Goal: Task Accomplishment & Management: Manage account settings

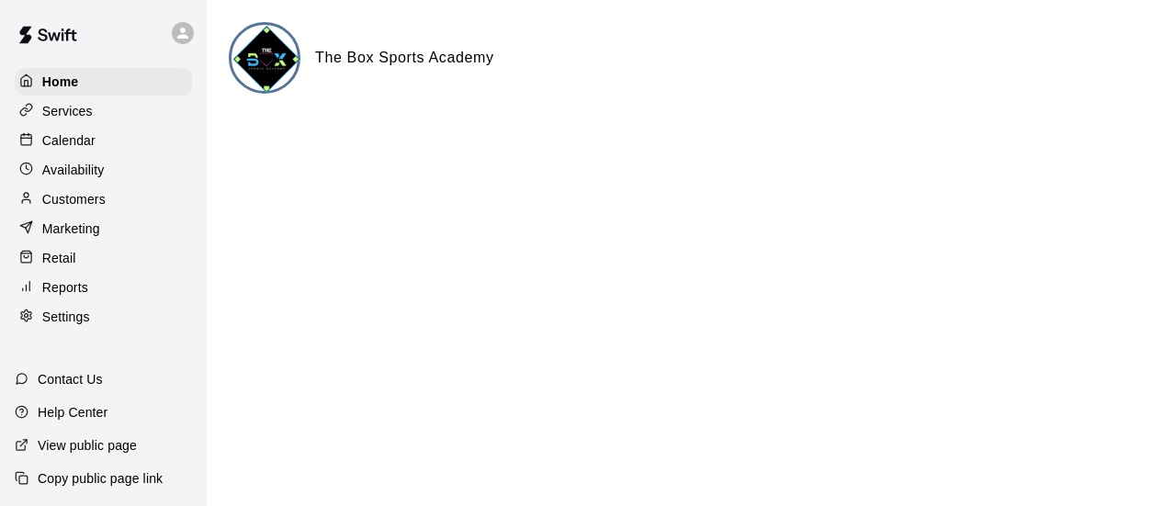
click at [88, 110] on p "Services" at bounding box center [67, 111] width 51 height 18
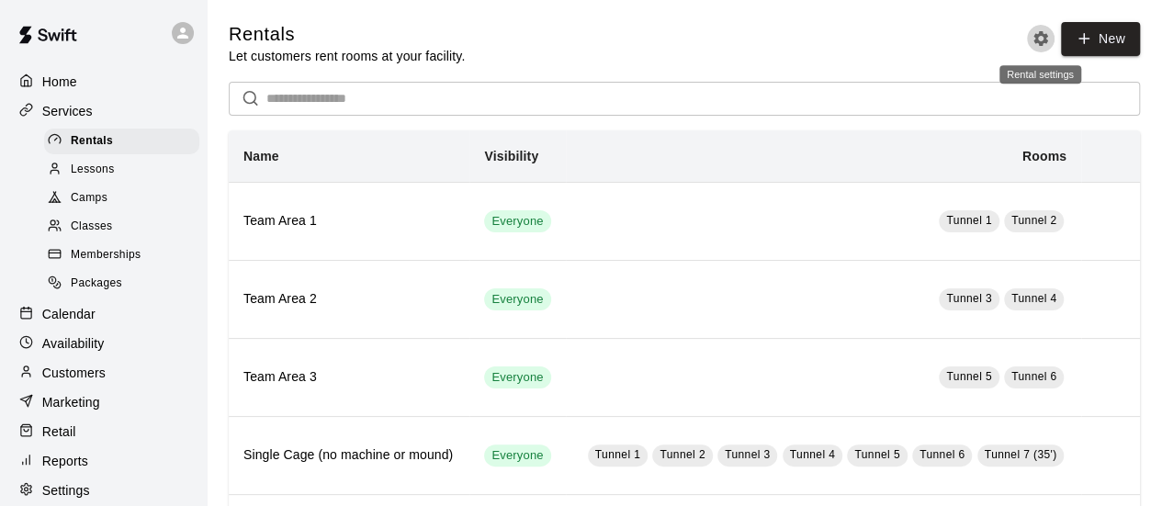
click at [1035, 31] on icon "Rental settings" at bounding box center [1040, 38] width 18 height 18
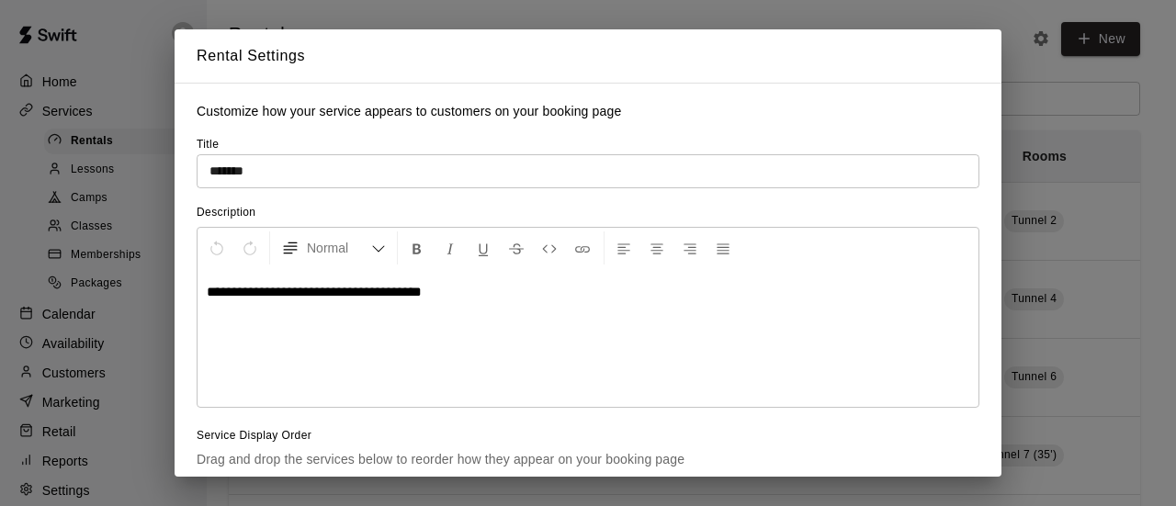
click at [358, 17] on div "**********" at bounding box center [588, 253] width 1176 height 506
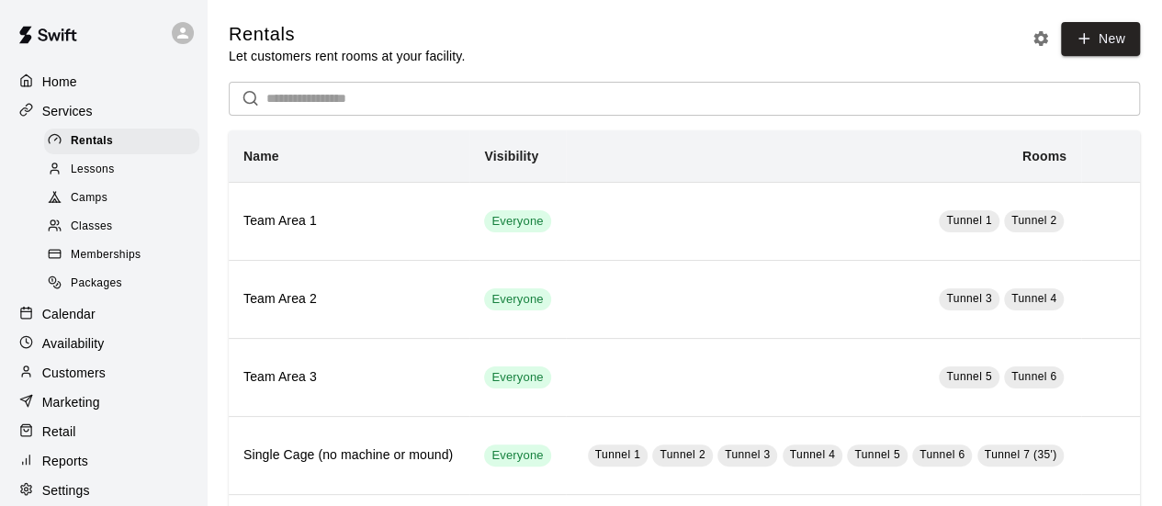
click at [89, 111] on p "Services" at bounding box center [67, 111] width 51 height 18
click at [53, 110] on p "Services" at bounding box center [67, 111] width 51 height 18
click at [68, 86] on p "Home" at bounding box center [59, 82] width 35 height 18
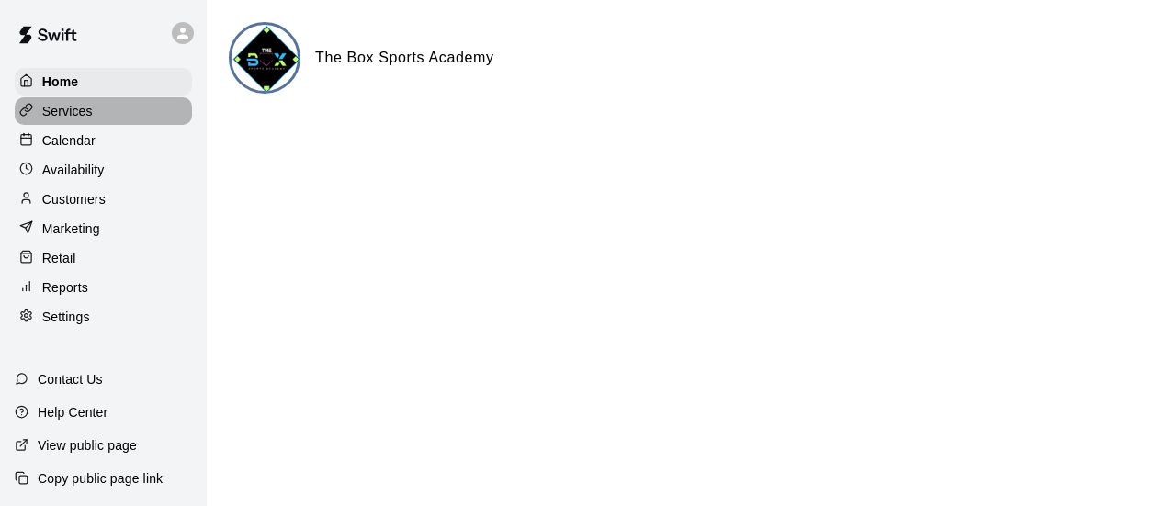
click at [79, 114] on p "Services" at bounding box center [67, 111] width 51 height 18
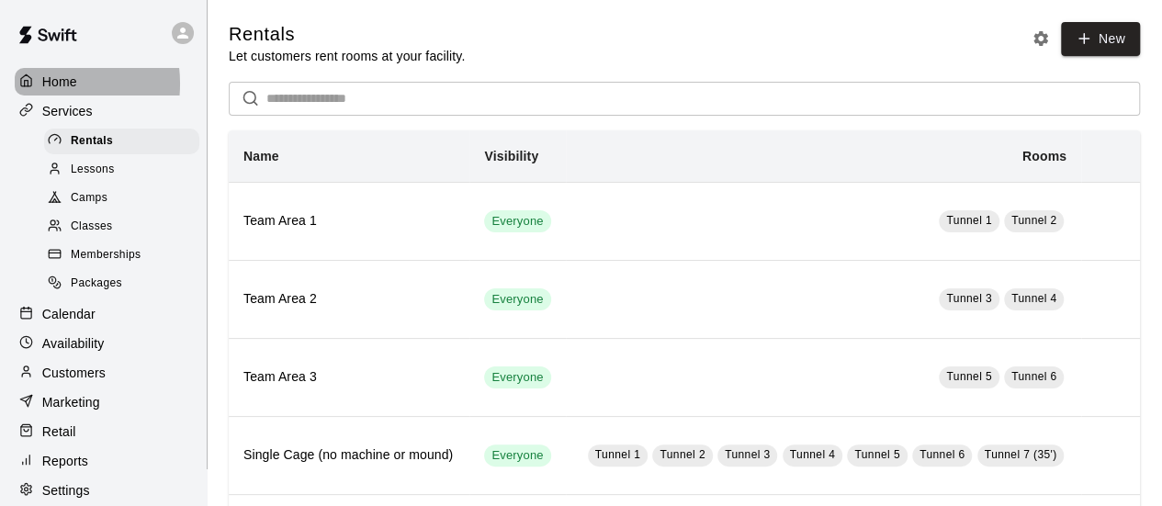
click at [42, 84] on p "Home" at bounding box center [59, 82] width 35 height 18
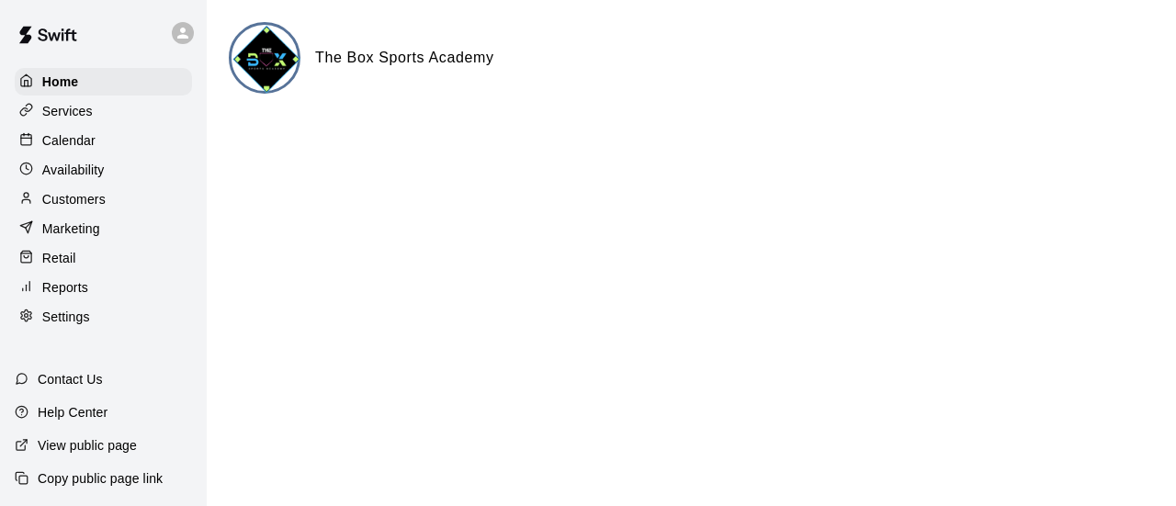
click at [57, 414] on p "Help Center" at bounding box center [73, 412] width 70 height 18
click at [99, 104] on div "Services" at bounding box center [103, 111] width 177 height 28
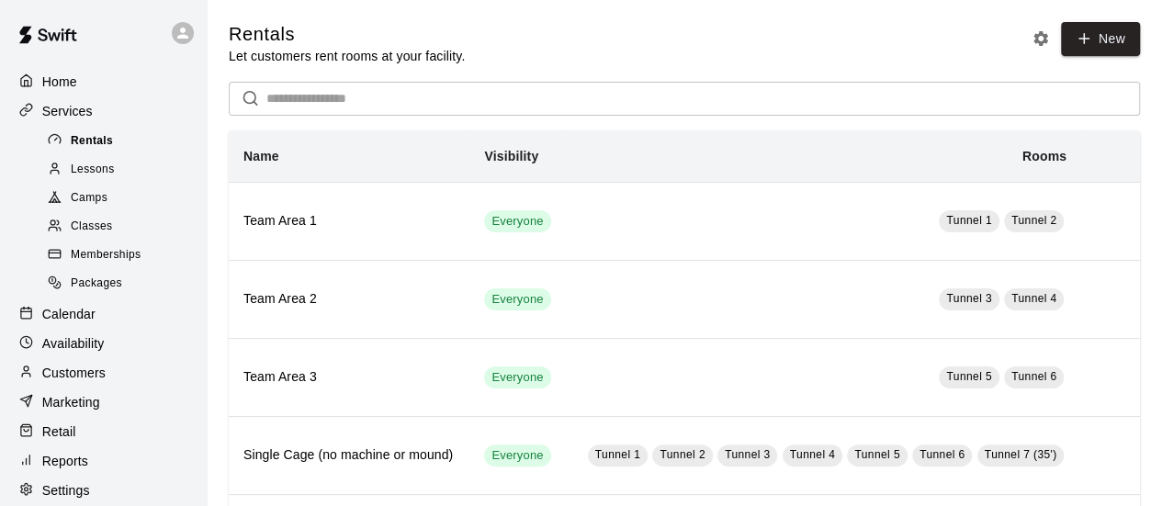
click at [137, 148] on div "Rentals" at bounding box center [121, 142] width 155 height 26
click at [1032, 37] on icon "Rental settings" at bounding box center [1040, 38] width 18 height 18
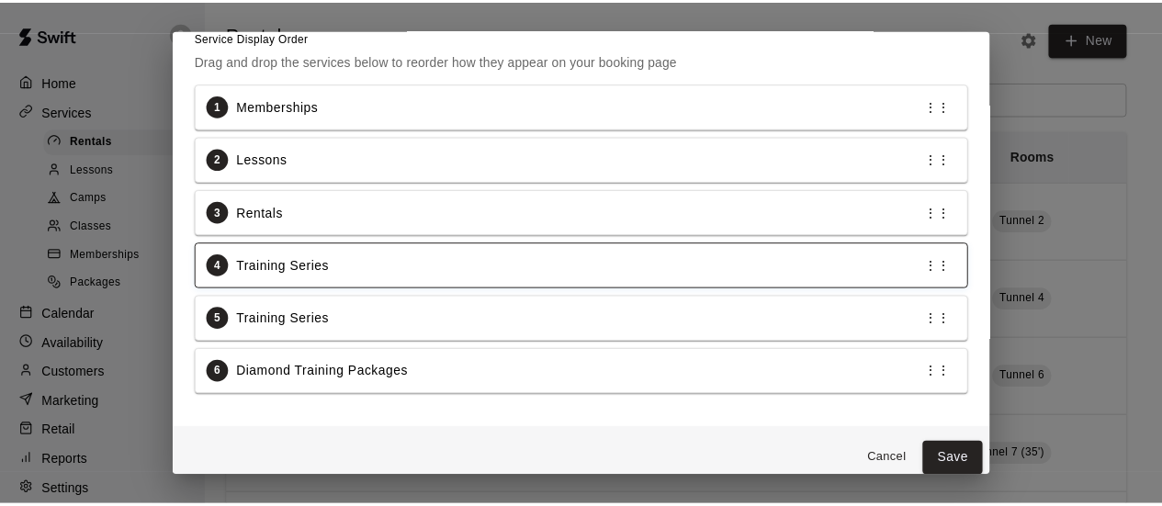
scroll to position [413, 0]
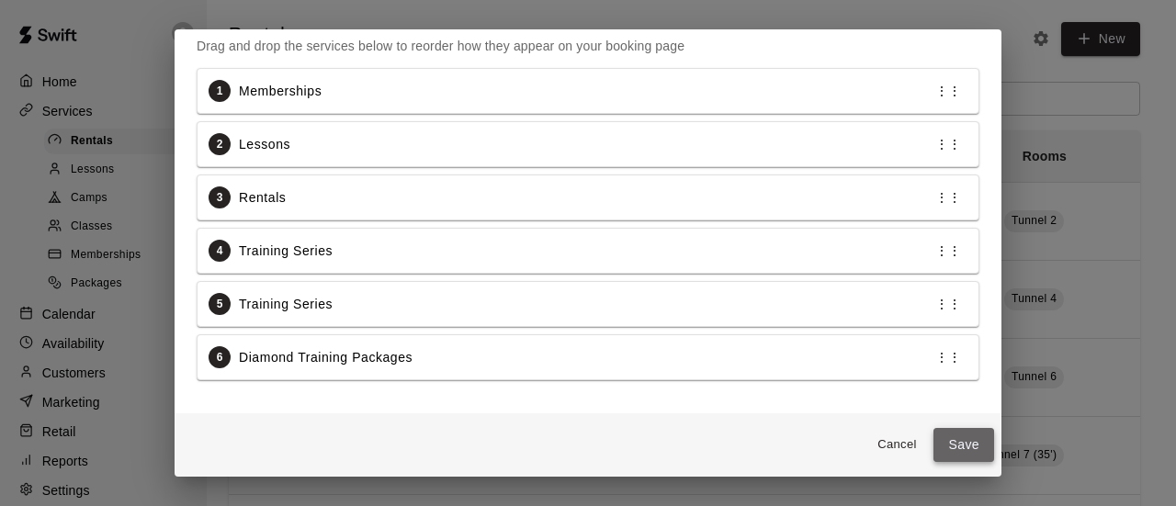
click at [963, 436] on button "Save" at bounding box center [963, 445] width 61 height 34
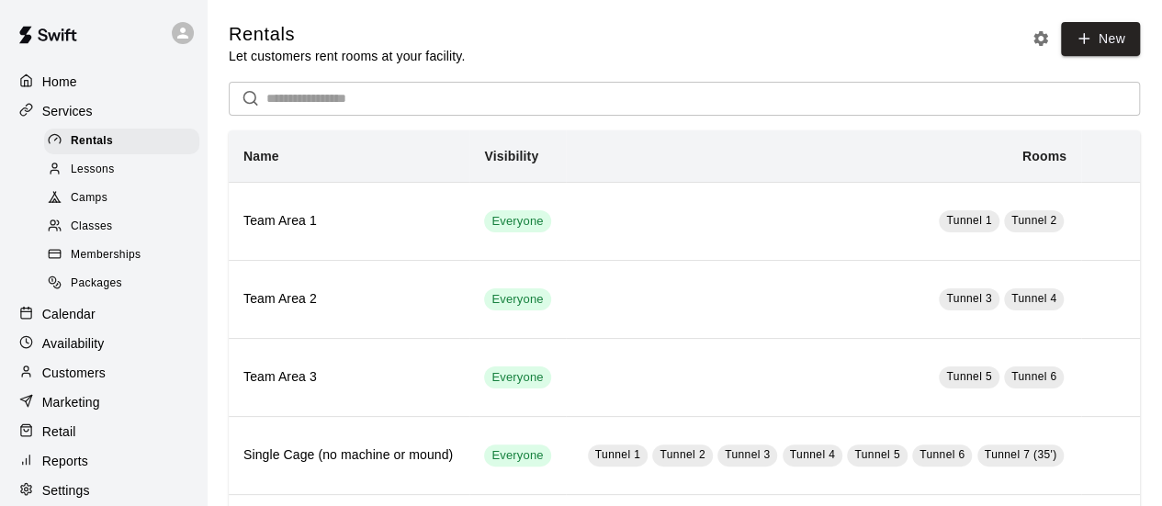
scroll to position [162, 0]
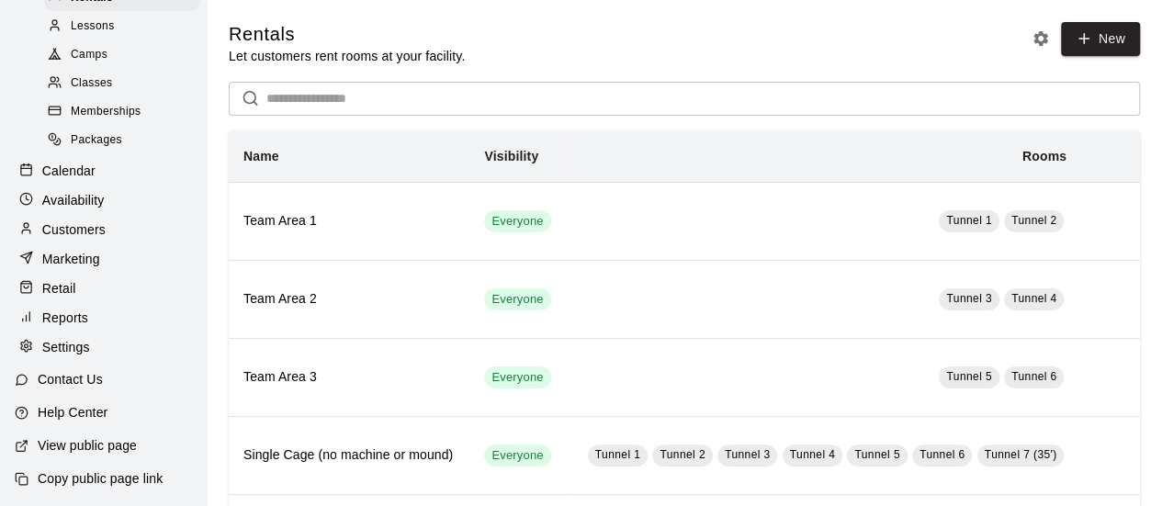
click at [84, 343] on p "Settings" at bounding box center [66, 347] width 48 height 18
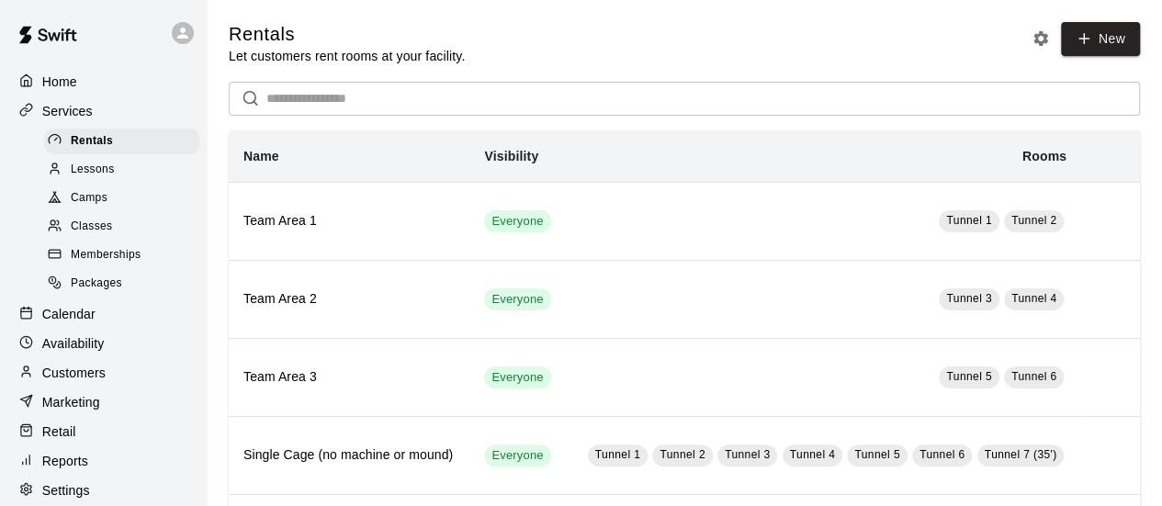
select select "**"
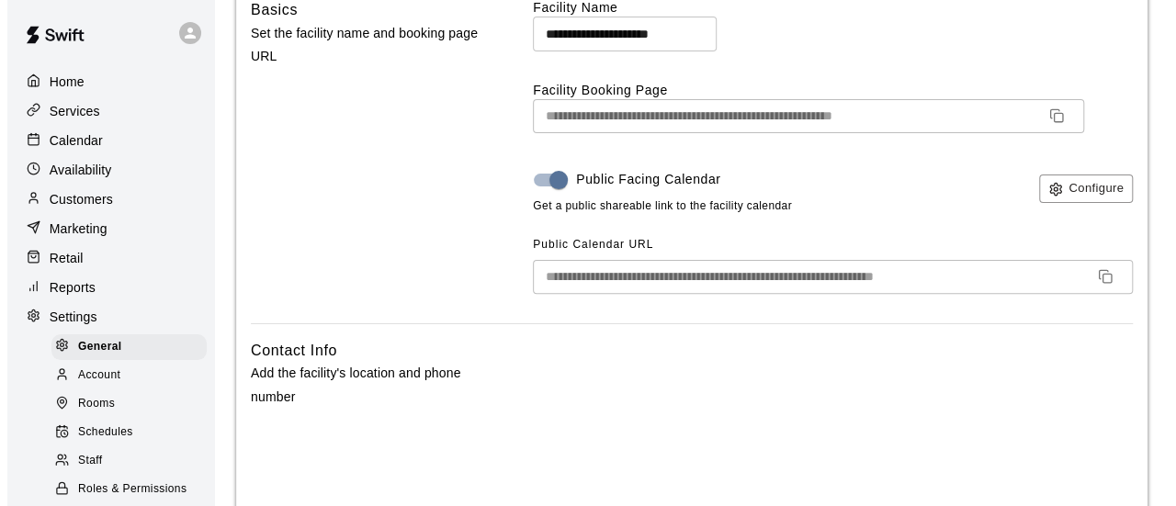
scroll to position [184, 0]
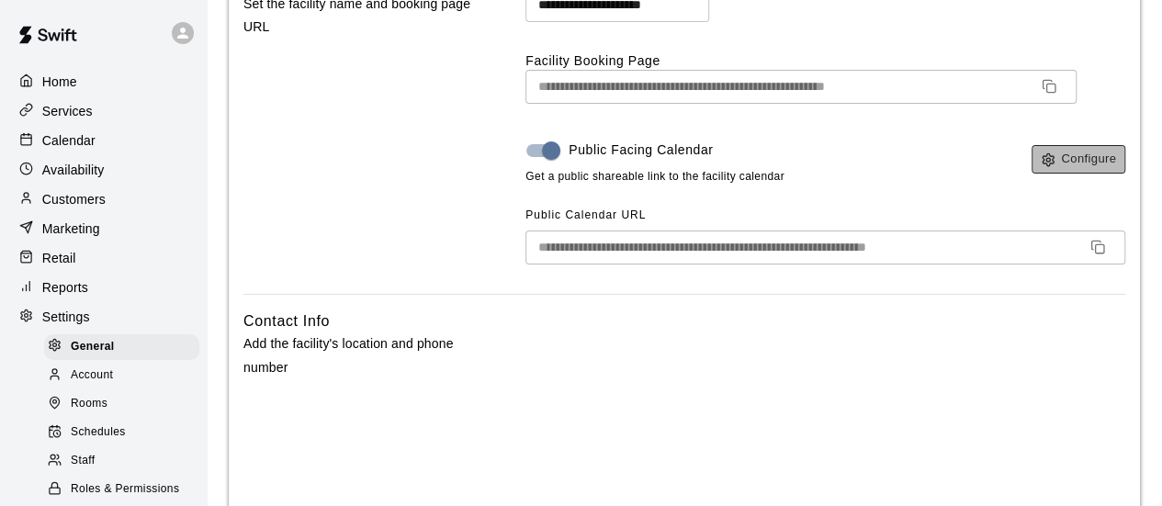
click at [1060, 168] on button "Configure" at bounding box center [1078, 159] width 94 height 28
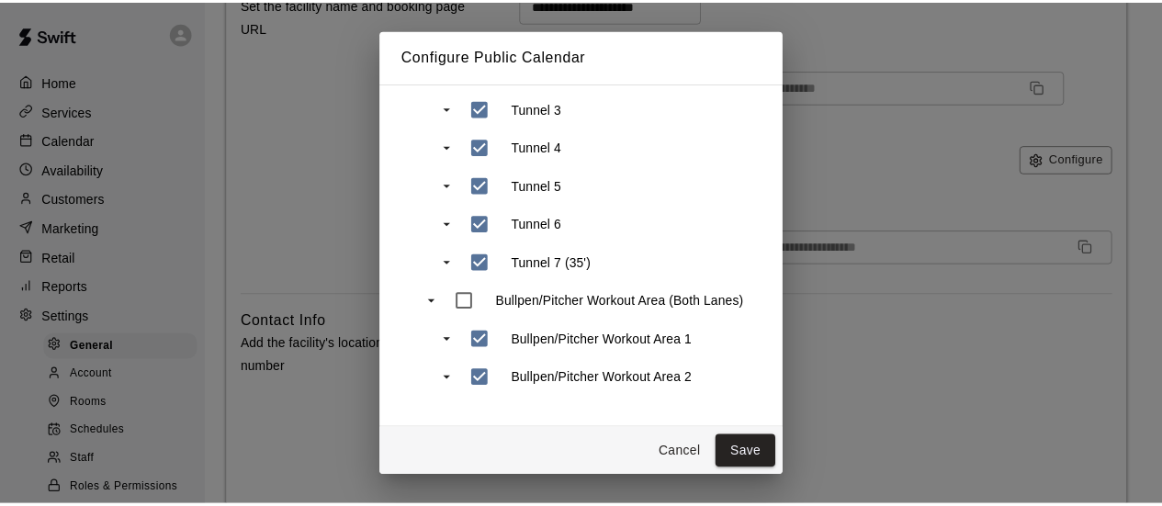
scroll to position [294, 0]
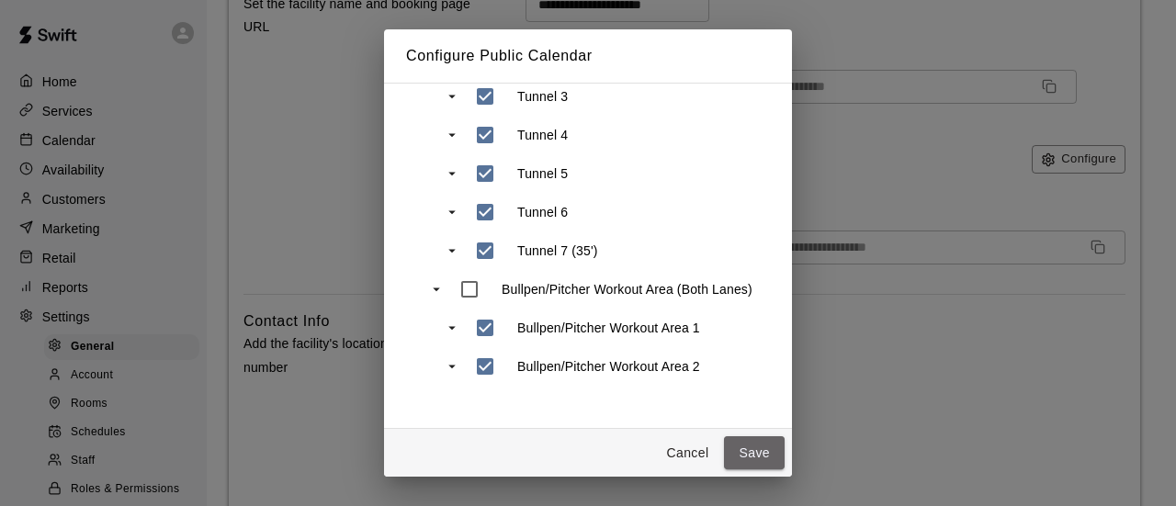
click at [721, 442] on div "Cancel Save" at bounding box center [588, 453] width 408 height 49
drag, startPoint x: 681, startPoint y: 458, endPoint x: 672, endPoint y: 456, distance: 9.4
click at [683, 458] on button "Cancel" at bounding box center [687, 453] width 59 height 34
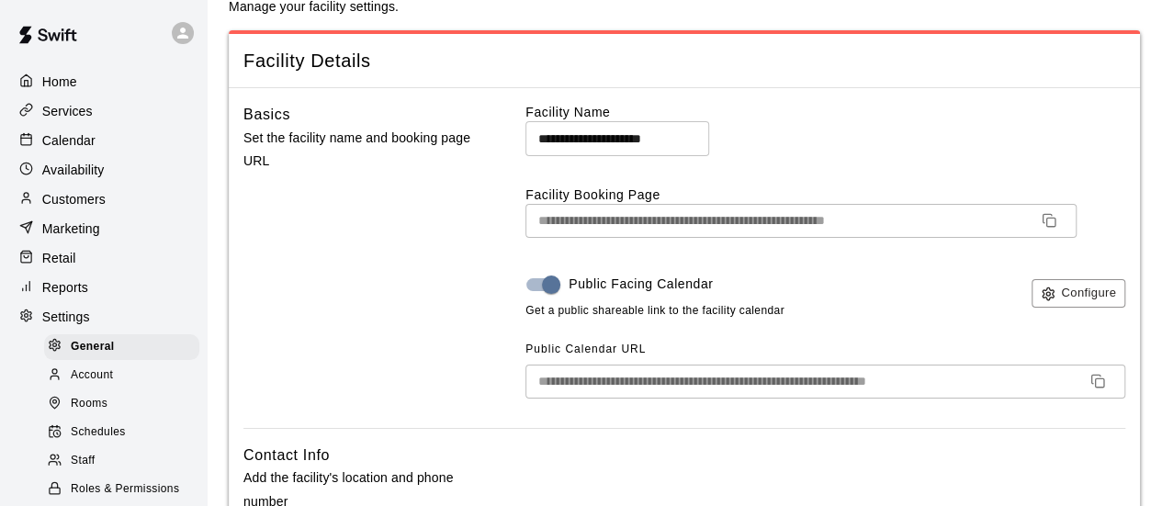
scroll to position [0, 0]
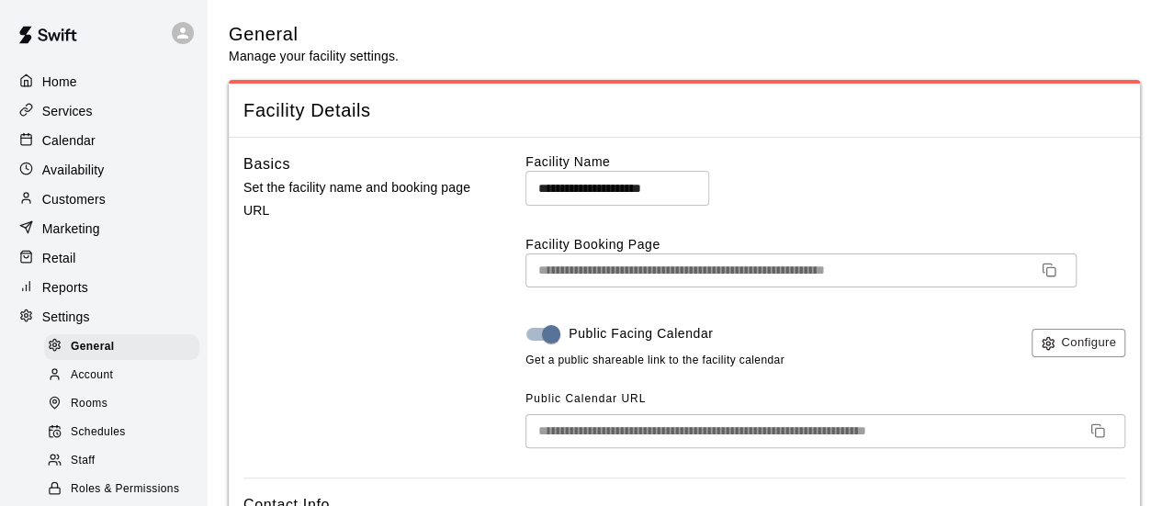
click at [81, 89] on div "Home" at bounding box center [103, 82] width 177 height 28
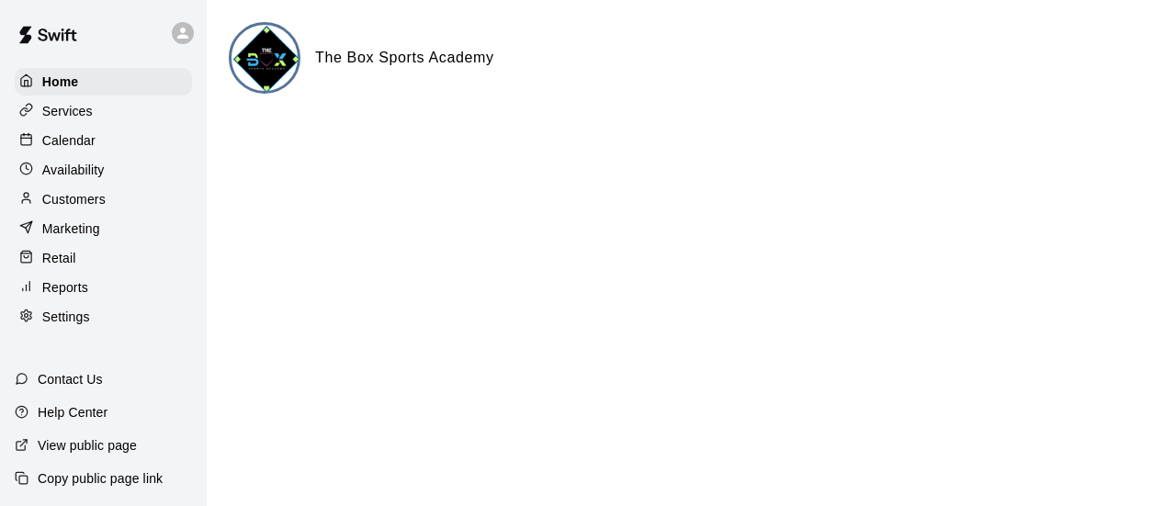
click at [96, 109] on div "Services" at bounding box center [103, 111] width 177 height 28
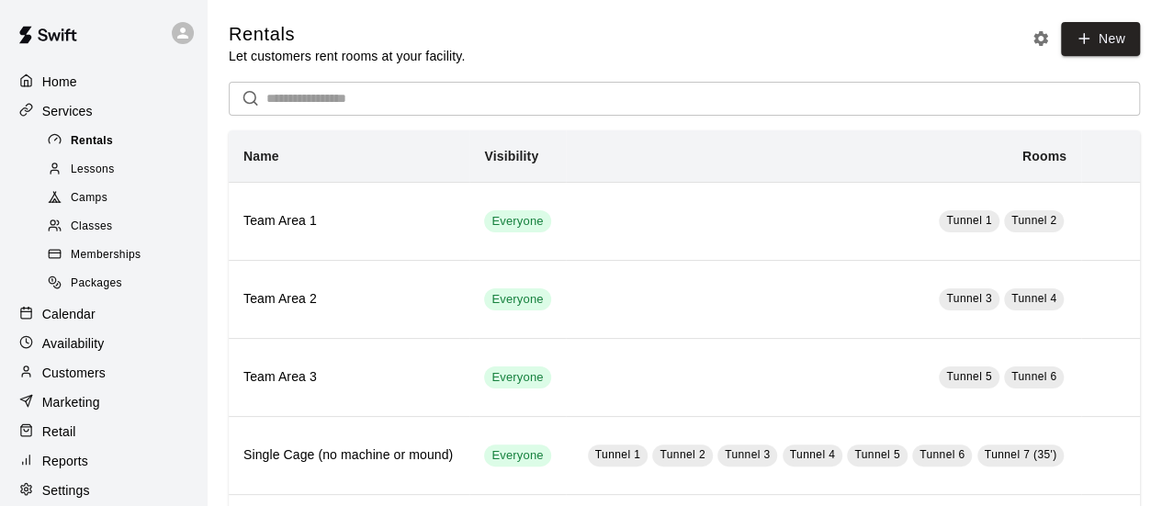
click at [112, 141] on span "Rentals" at bounding box center [92, 141] width 42 height 18
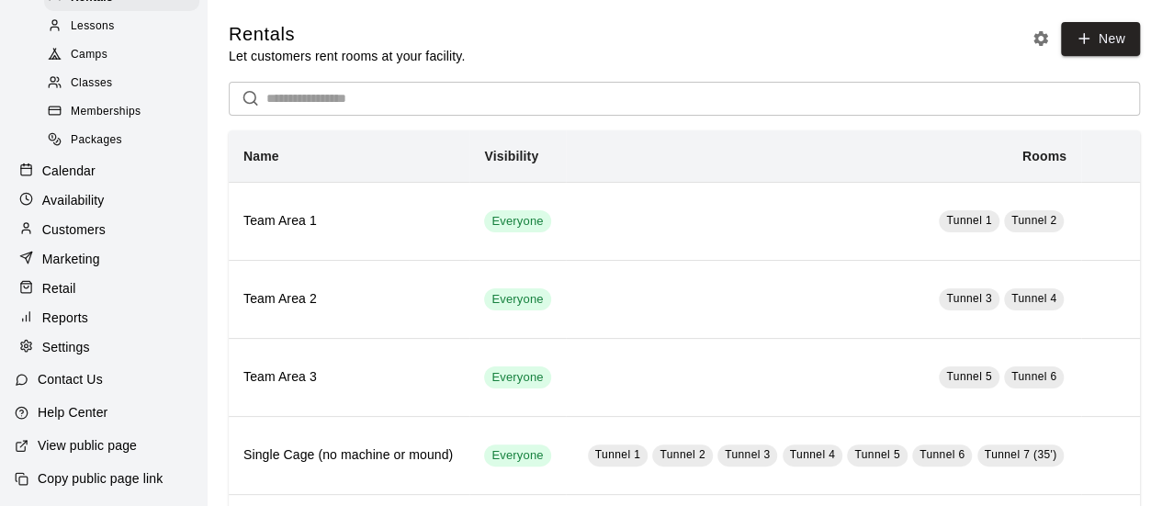
scroll to position [162, 0]
click at [76, 353] on p "Settings" at bounding box center [66, 347] width 48 height 18
select select "**"
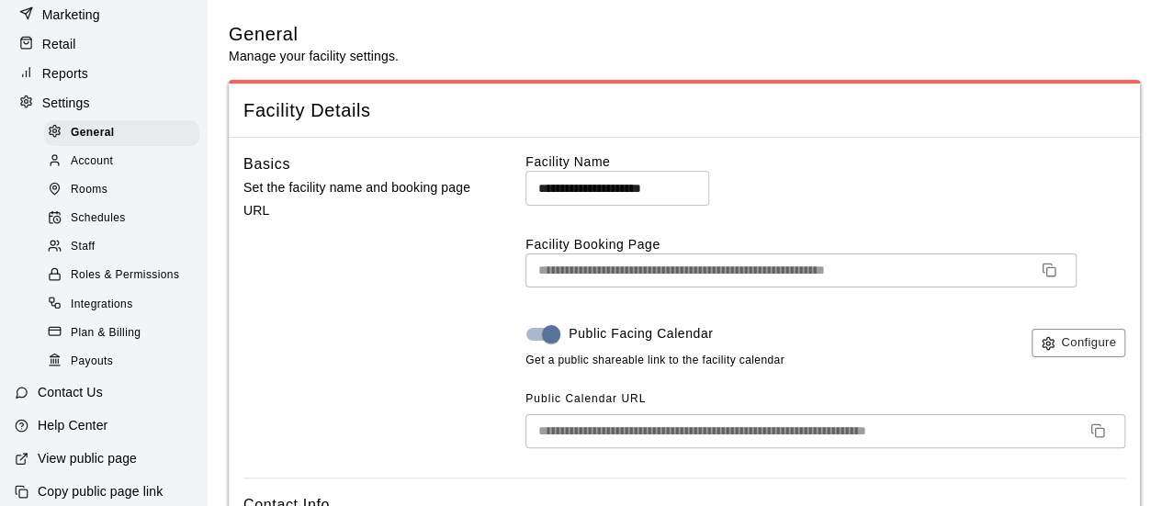
scroll to position [249, 0]
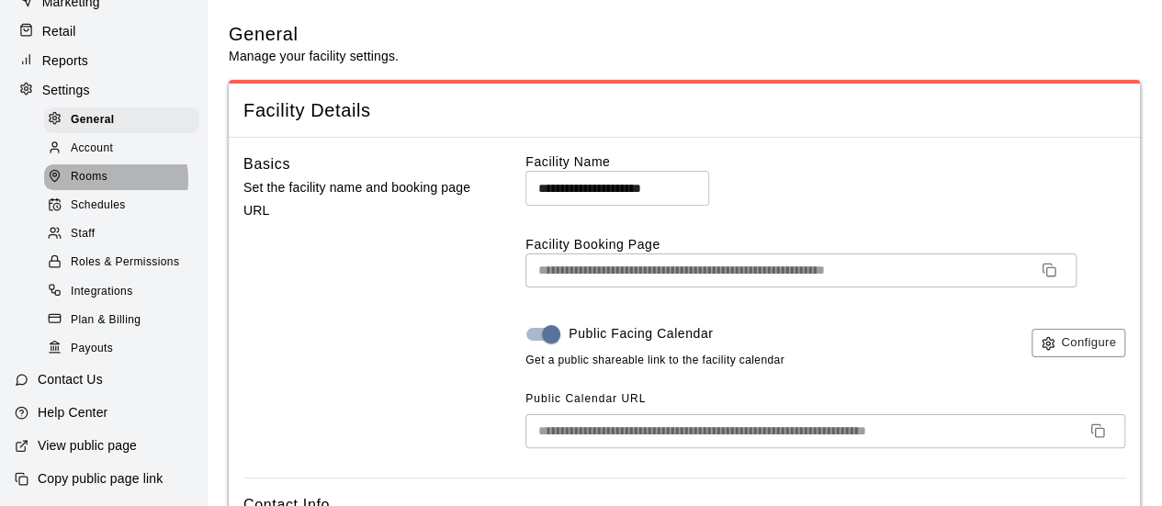
click at [103, 171] on span "Rooms" at bounding box center [89, 177] width 37 height 18
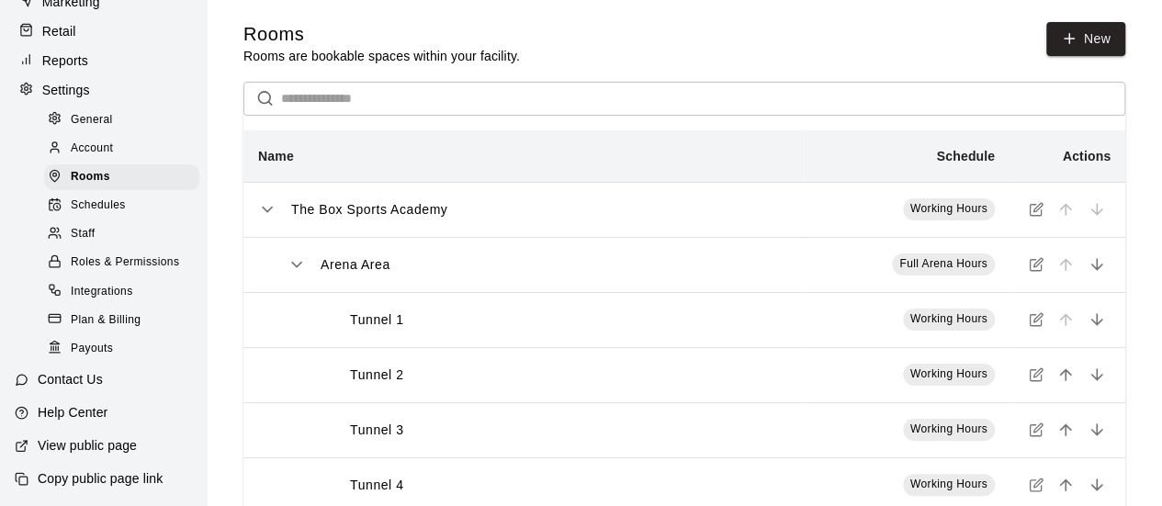
click at [51, 47] on div "Reports" at bounding box center [103, 61] width 177 height 28
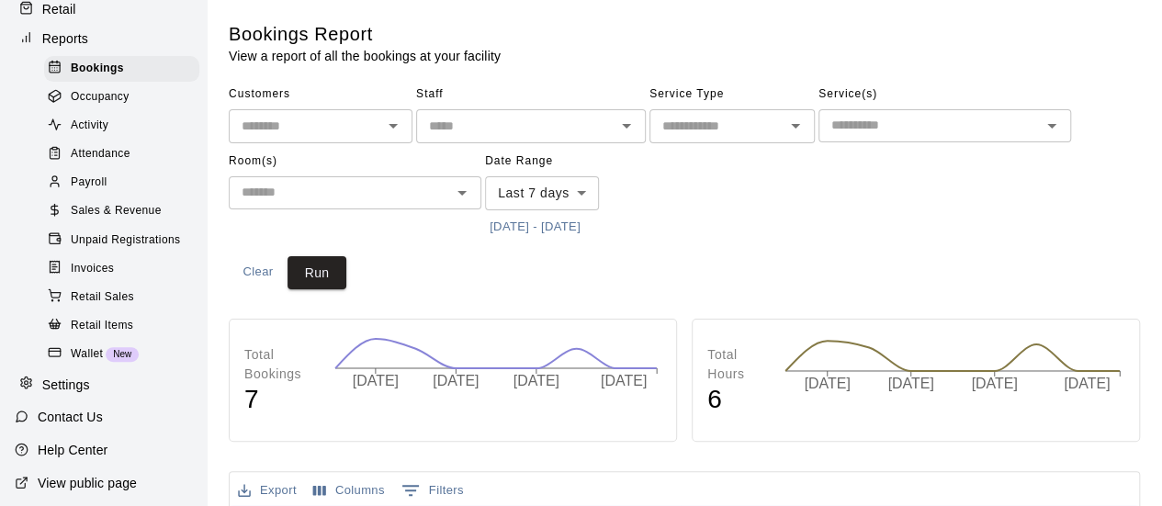
click at [62, 42] on p "Reports" at bounding box center [65, 38] width 46 height 18
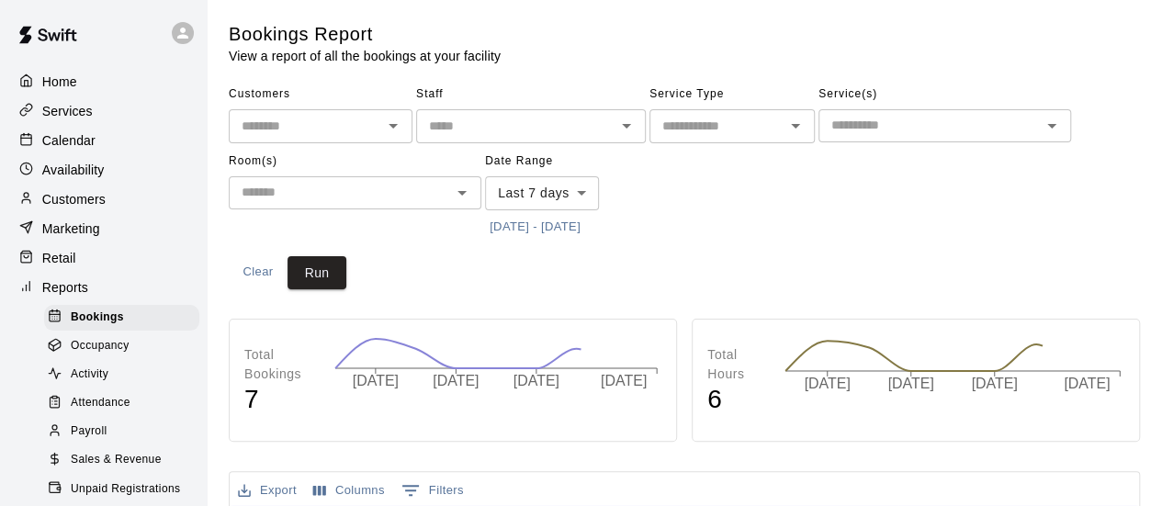
click at [56, 107] on p "Services" at bounding box center [67, 111] width 51 height 18
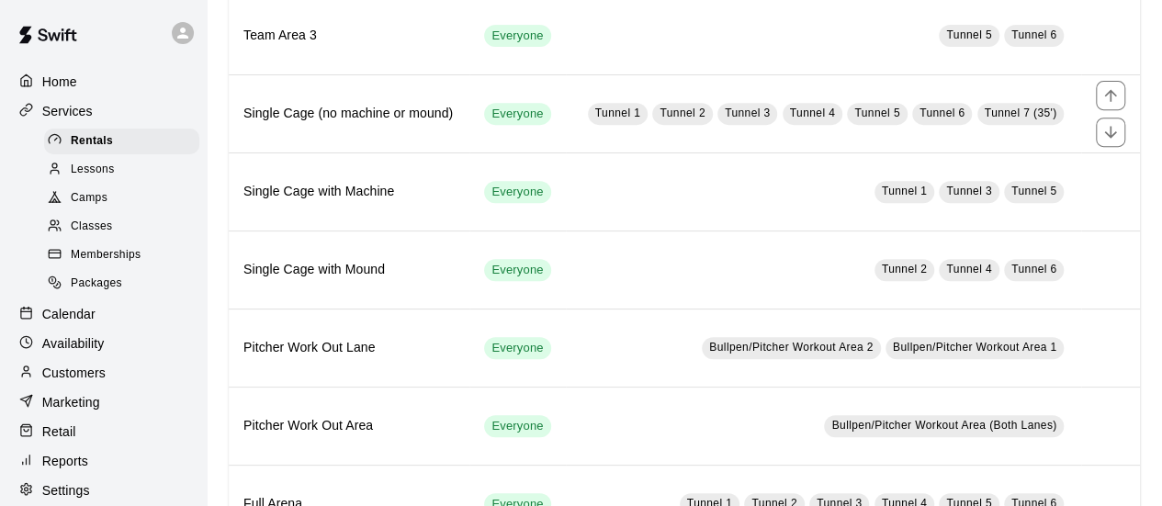
scroll to position [367, 0]
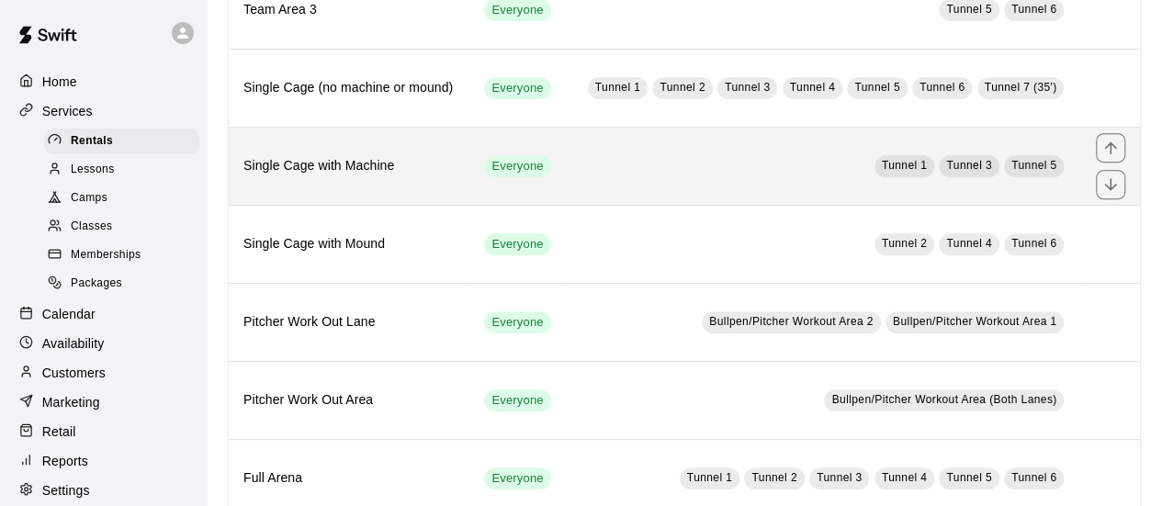
click at [411, 191] on th "Single Cage with Machine" at bounding box center [349, 166] width 241 height 78
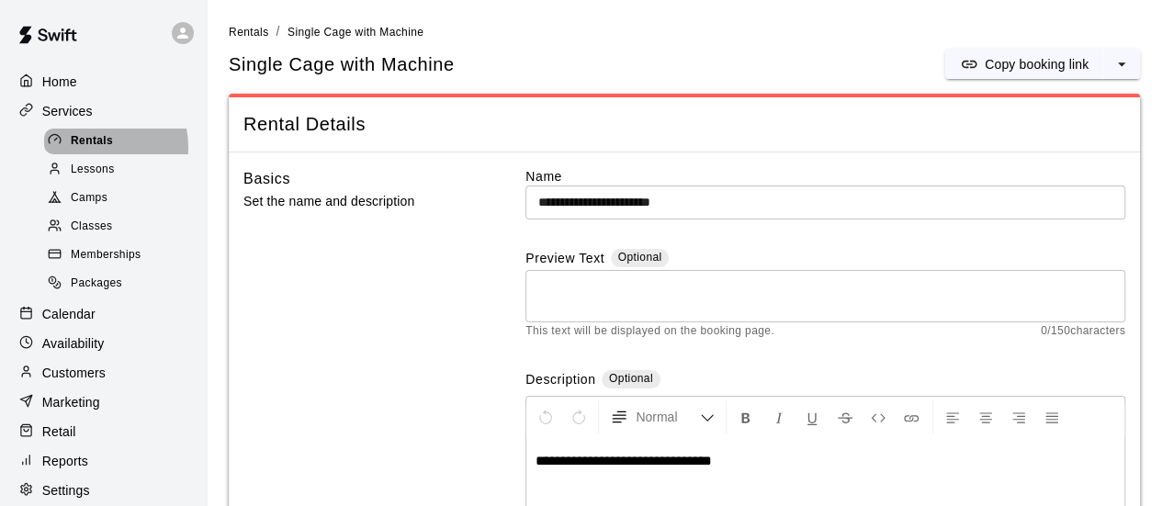
click at [97, 150] on span "Rentals" at bounding box center [92, 141] width 42 height 18
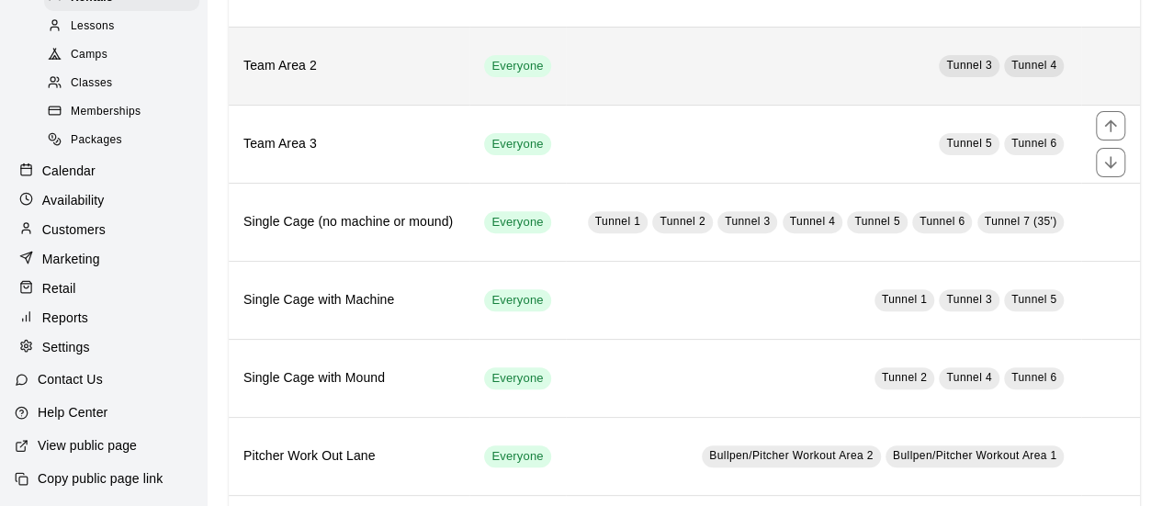
scroll to position [129, 0]
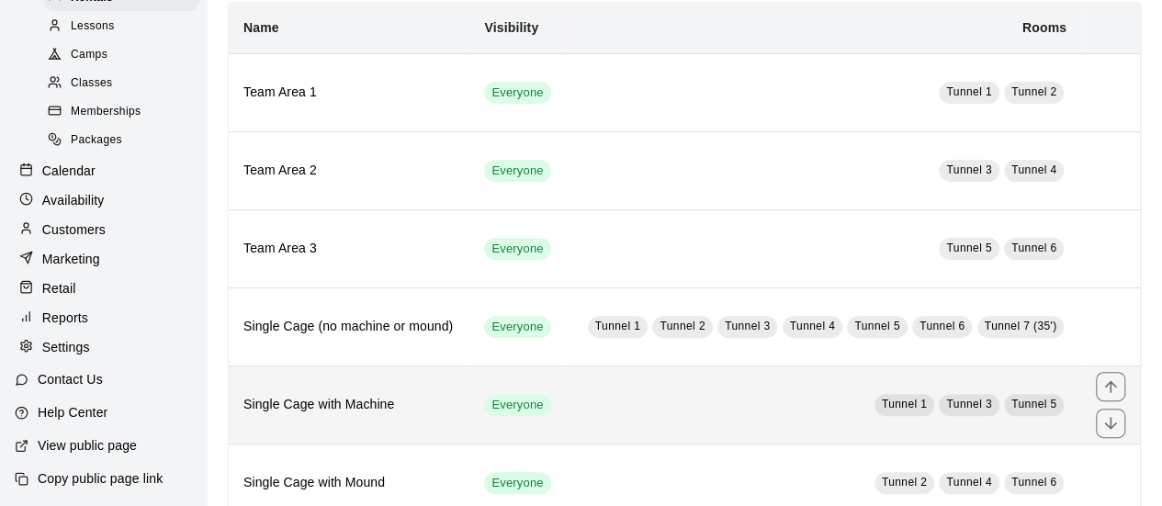
click at [602, 386] on td "Tunnel 1 Tunnel 3 Tunnel 5" at bounding box center [823, 405] width 515 height 78
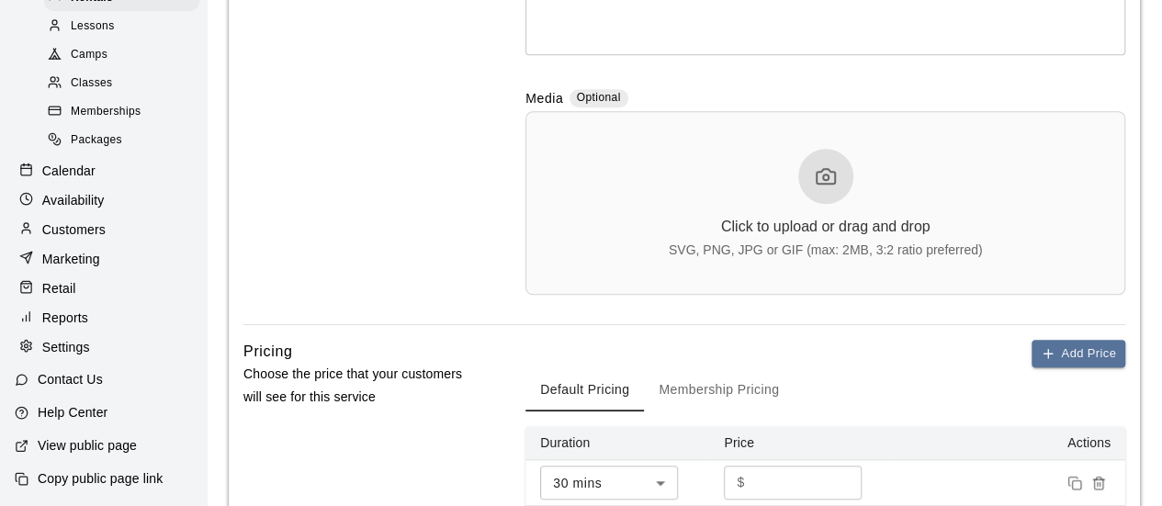
scroll to position [551, 0]
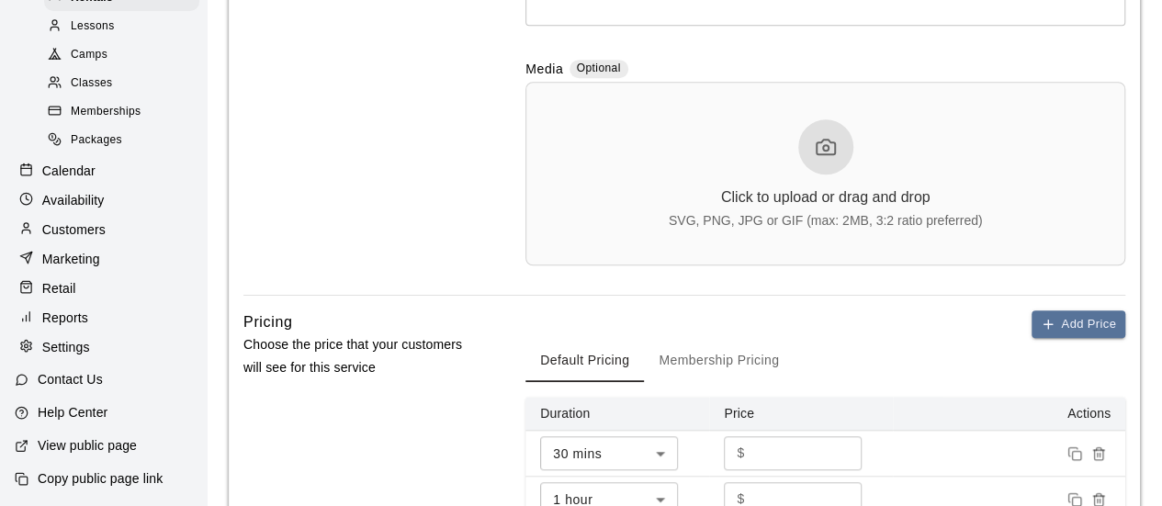
drag, startPoint x: 88, startPoint y: 344, endPoint x: 181, endPoint y: 300, distance: 102.7
click at [88, 344] on p "Settings" at bounding box center [66, 347] width 48 height 18
select select "**"
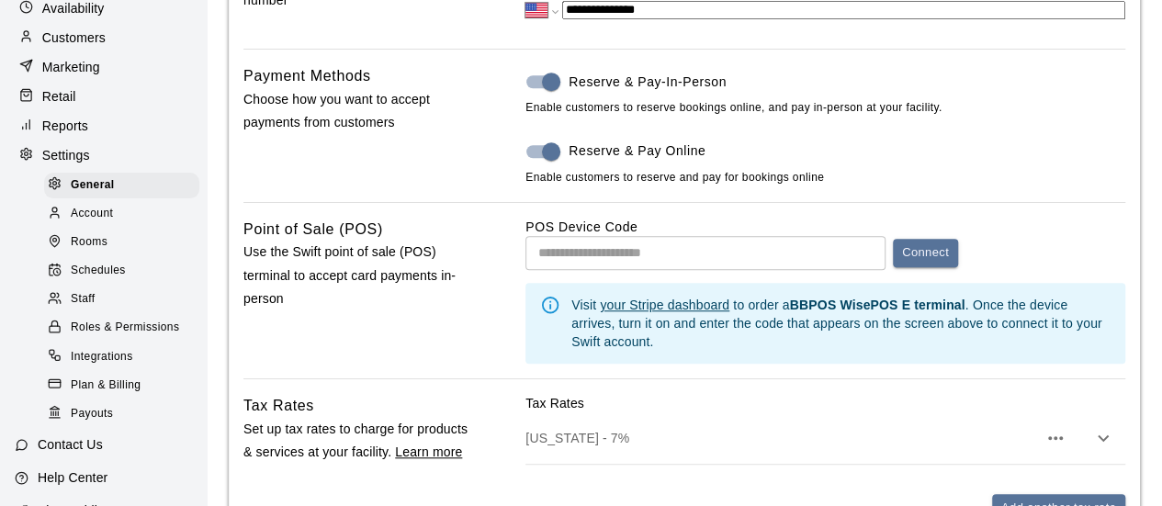
scroll to position [249, 0]
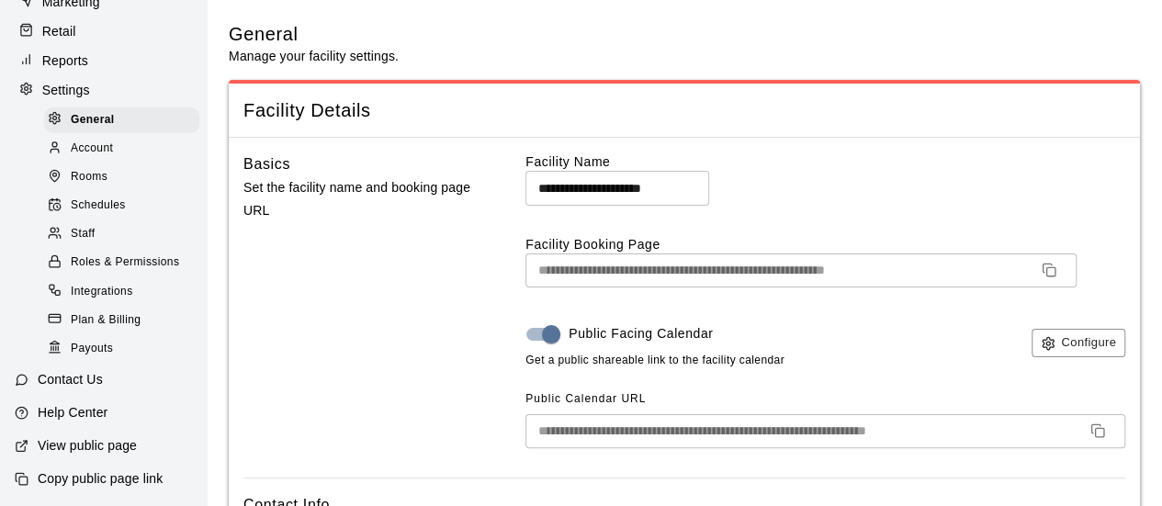
click at [104, 174] on span "Rooms" at bounding box center [89, 177] width 37 height 18
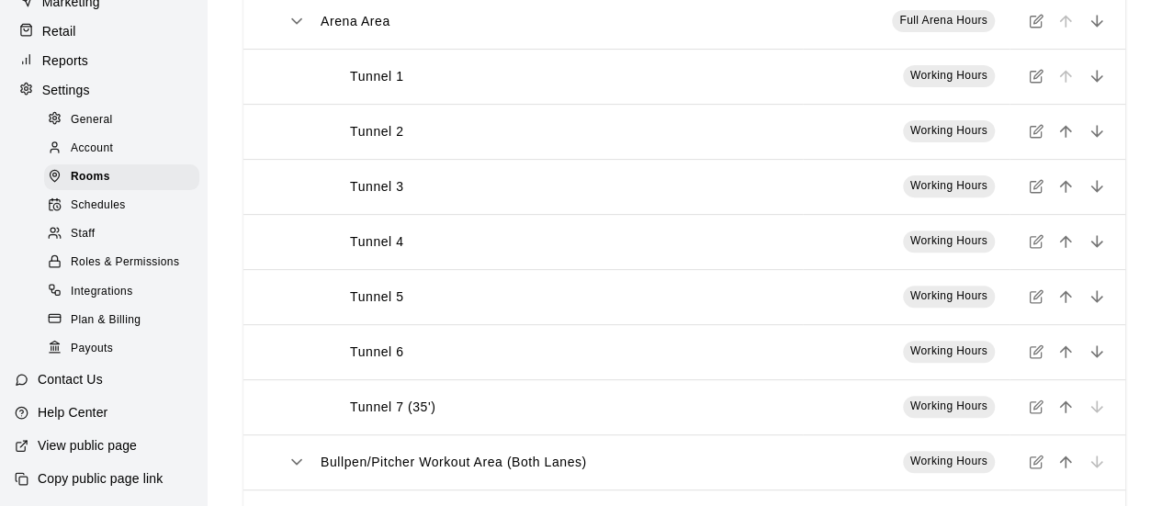
scroll to position [377, 0]
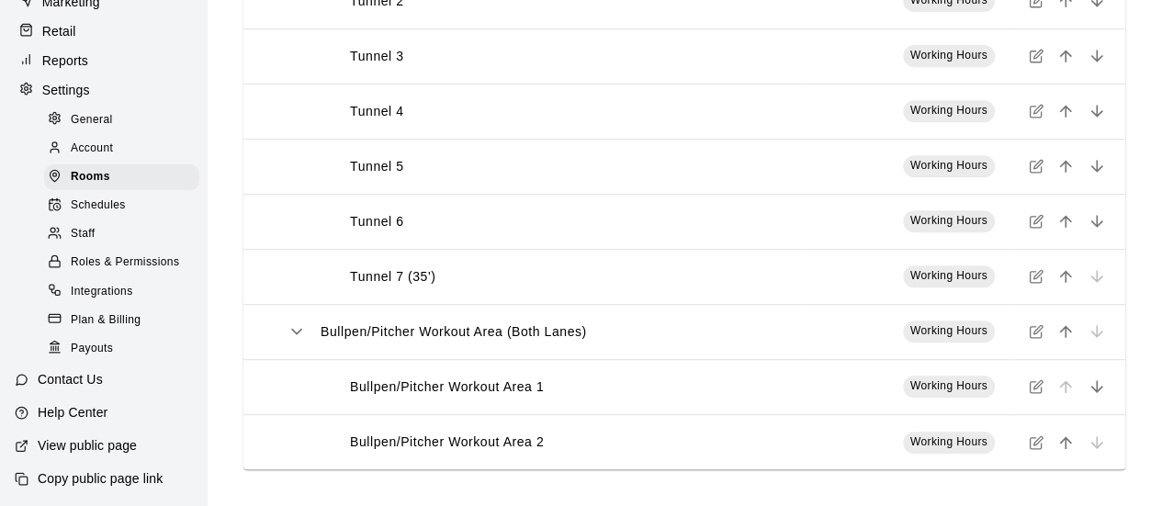
click at [1032, 276] on icon "simple table" at bounding box center [1036, 276] width 15 height 15
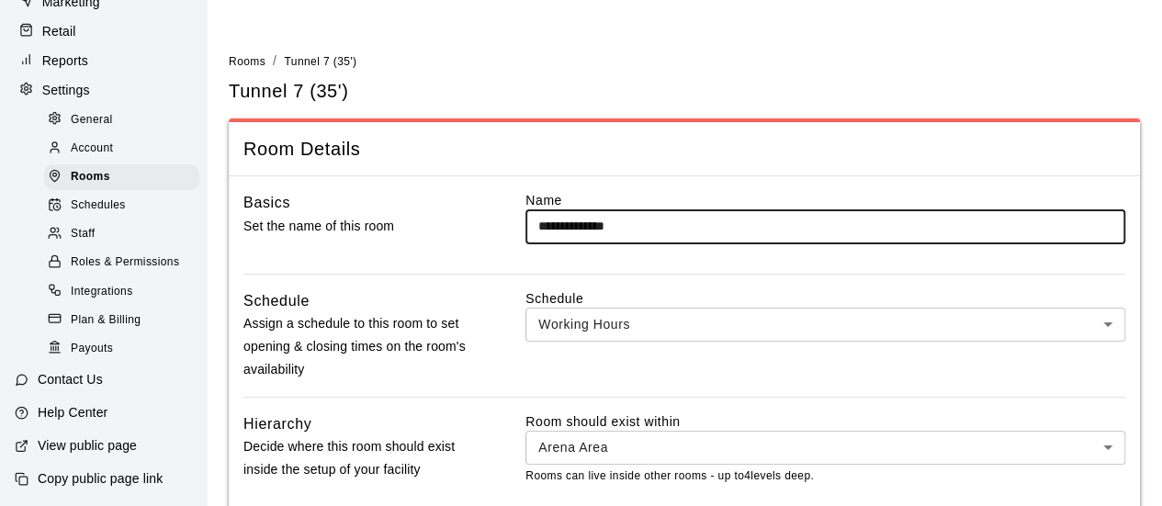
click at [588, 226] on input "**********" at bounding box center [825, 226] width 600 height 34
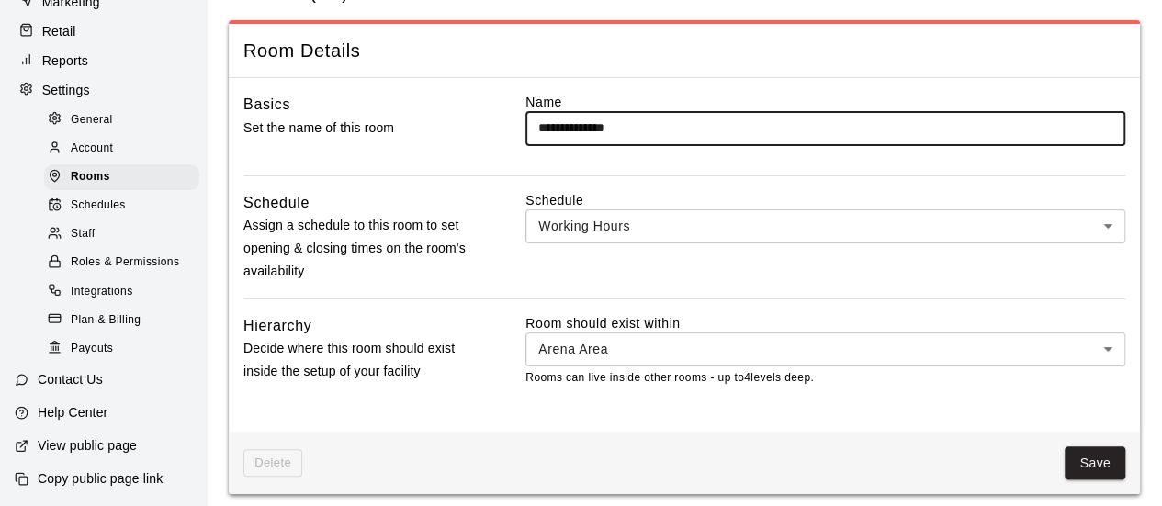
scroll to position [107, 0]
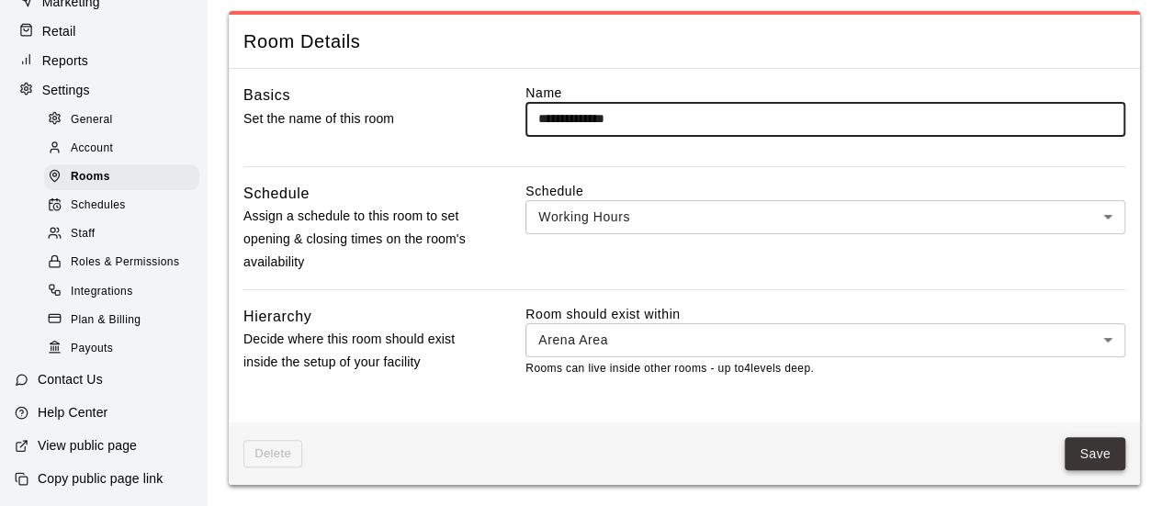
type input "**********"
click at [1106, 460] on button "Save" at bounding box center [1094, 454] width 61 height 34
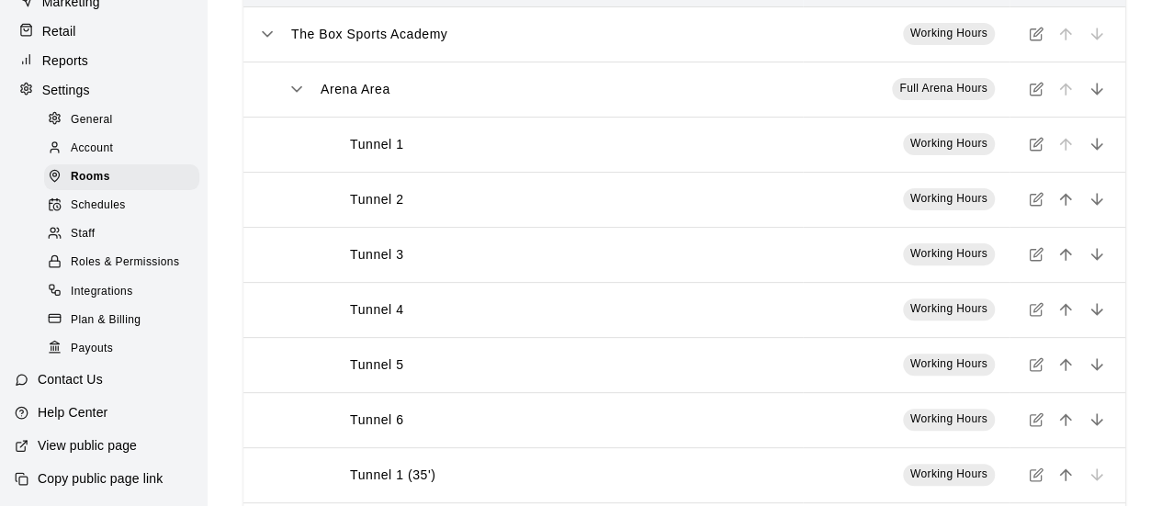
scroll to position [184, 0]
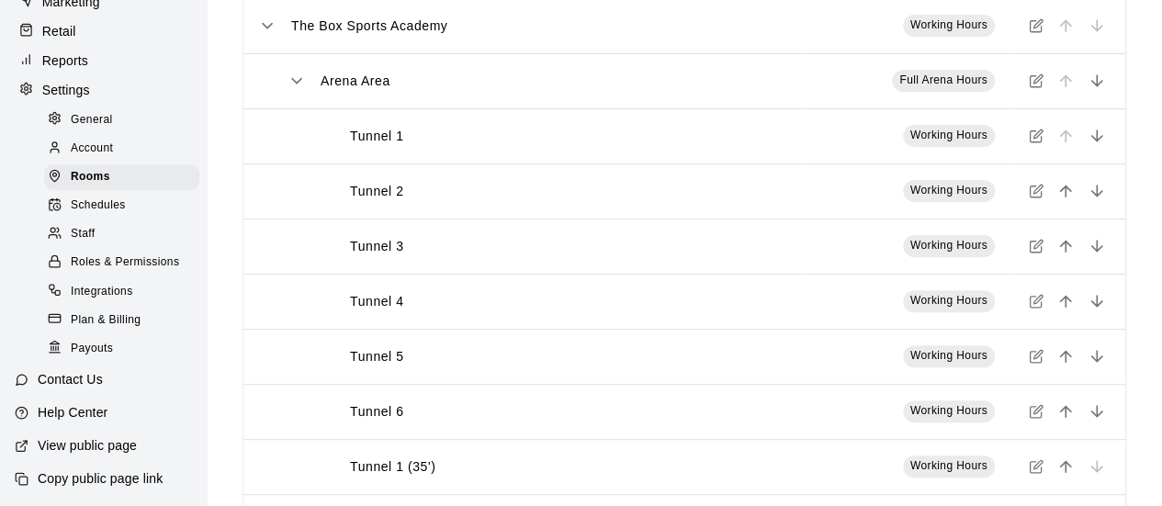
click at [1034, 139] on icon "simple table" at bounding box center [1037, 134] width 8 height 8
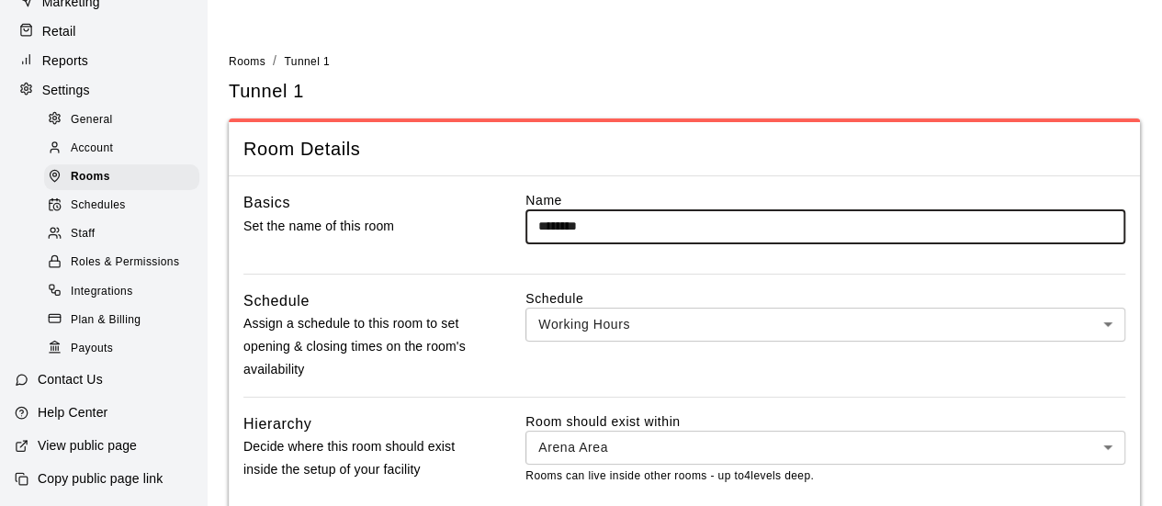
scroll to position [107, 0]
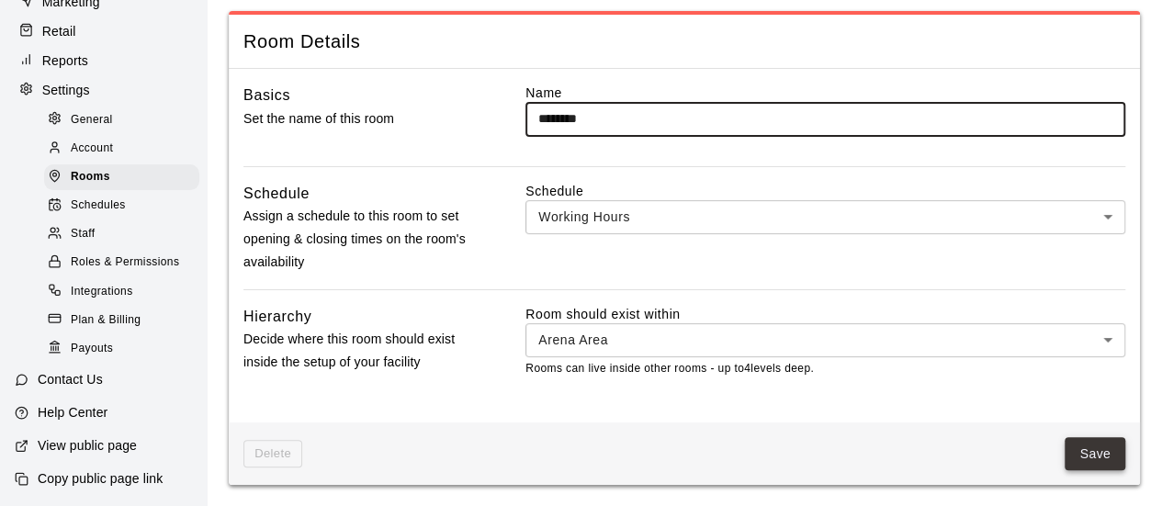
type input "********"
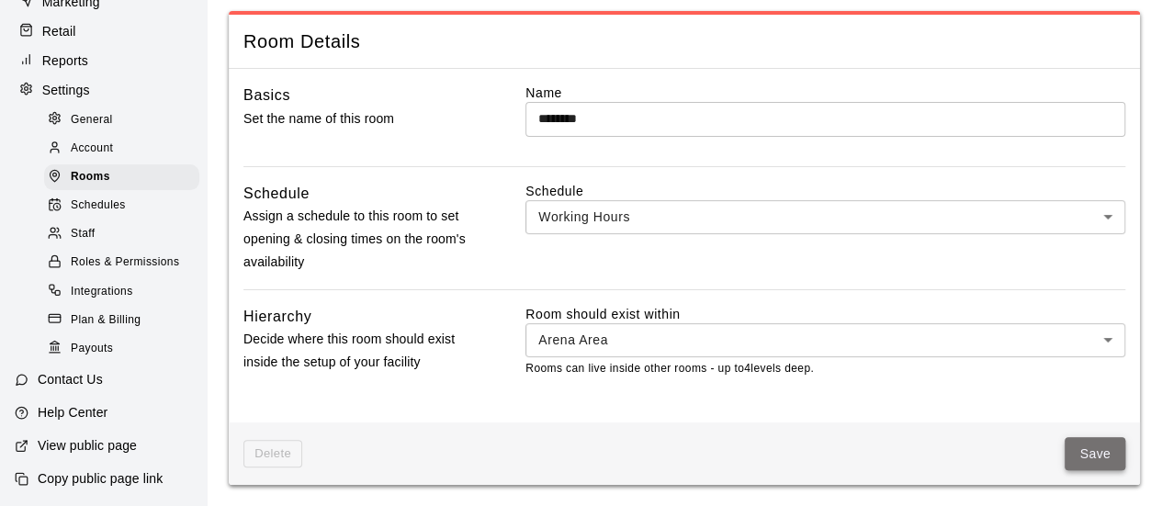
click at [1091, 456] on button "Save" at bounding box center [1094, 454] width 61 height 34
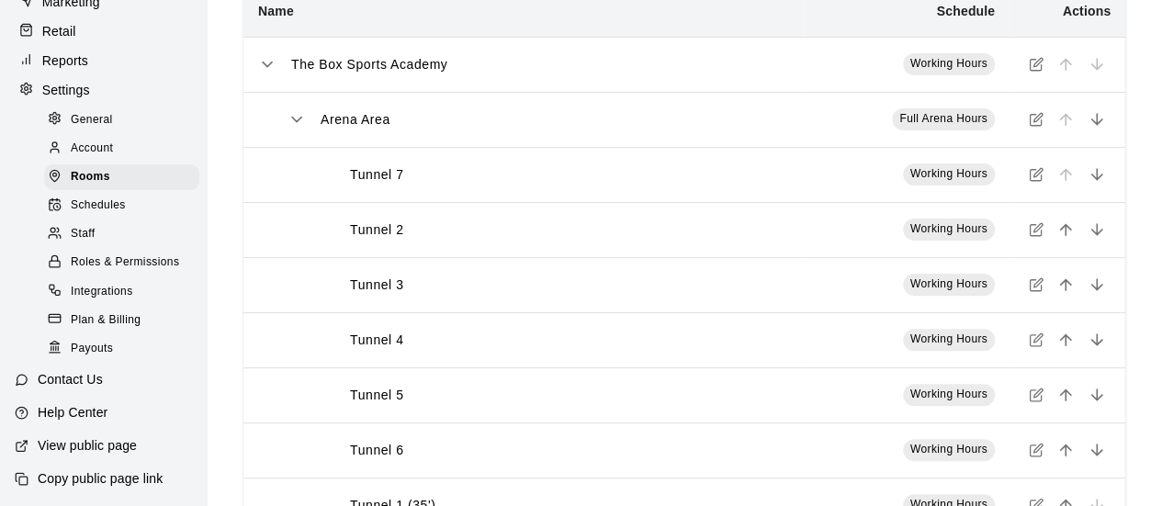
scroll to position [184, 0]
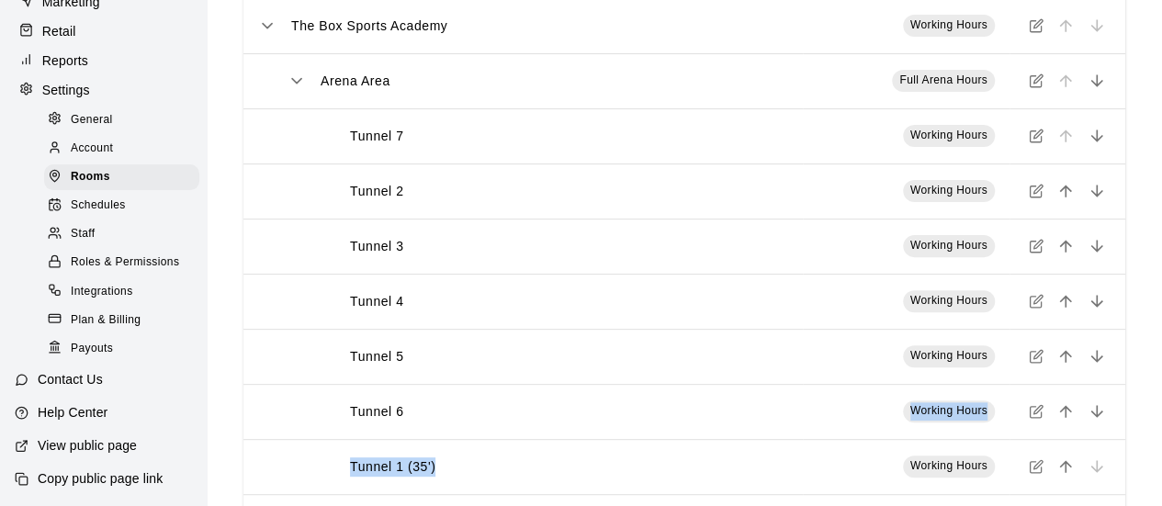
drag, startPoint x: 511, startPoint y: 485, endPoint x: 535, endPoint y: 396, distance: 92.2
click at [535, 396] on tbody "The Box Sports Academy Working Hours Arena Area Full Arena Hours Tunnel 7 Worki…" at bounding box center [684, 328] width 882 height 661
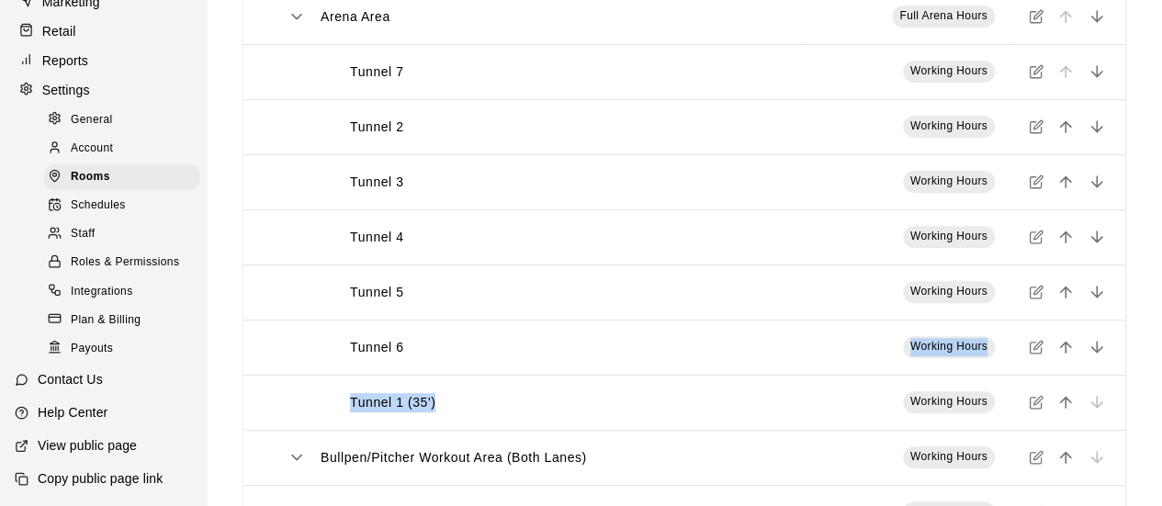
scroll to position [276, 0]
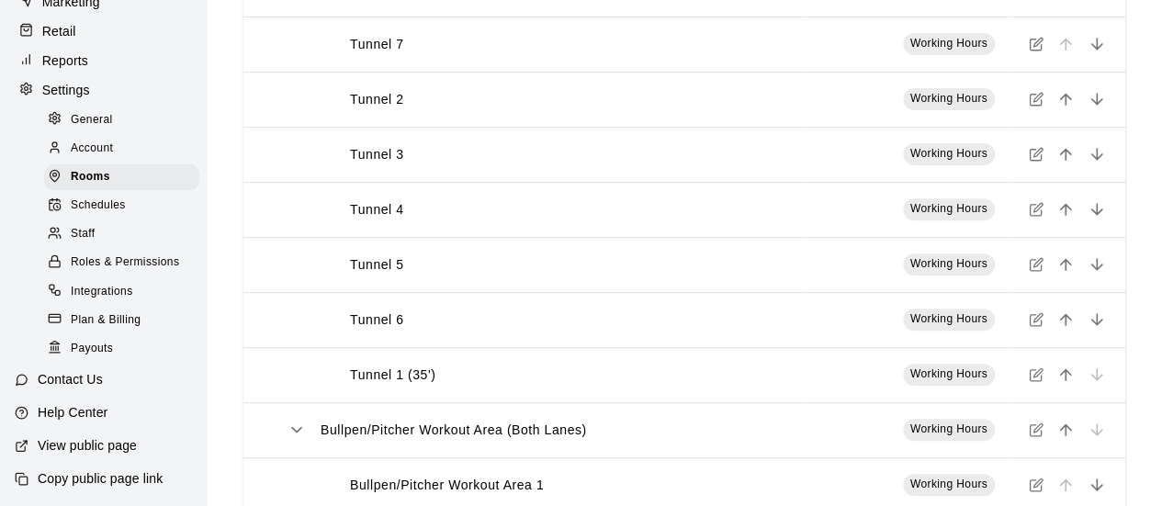
click at [1152, 289] on div "Rooms Rooms are bookable spaces within your facility. New ​ Name Schedule Actio…" at bounding box center [684, 172] width 940 height 850
click at [1094, 327] on icon "move item down" at bounding box center [1096, 319] width 18 height 18
click at [1095, 269] on icon "move item down" at bounding box center [1096, 264] width 18 height 18
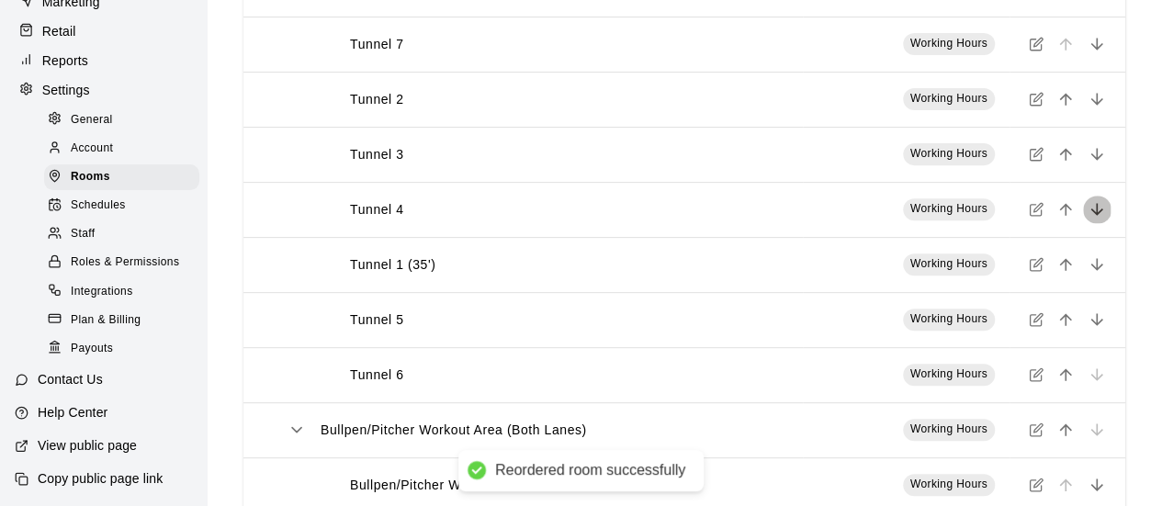
click at [1100, 207] on icon "move item down" at bounding box center [1096, 209] width 18 height 18
click at [1098, 152] on icon "move item down" at bounding box center [1096, 154] width 18 height 18
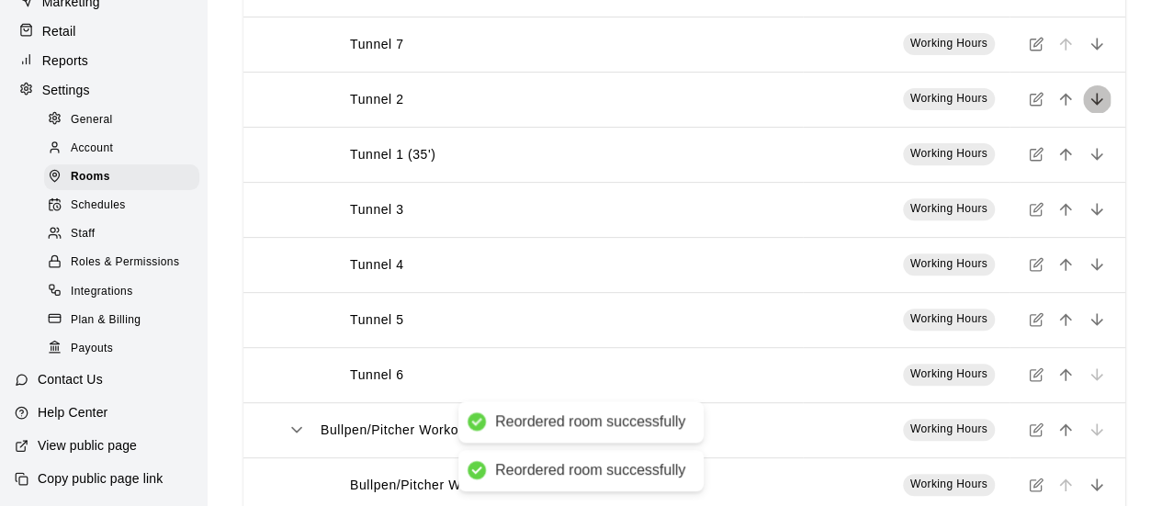
click at [1093, 108] on icon "move item down" at bounding box center [1096, 99] width 18 height 18
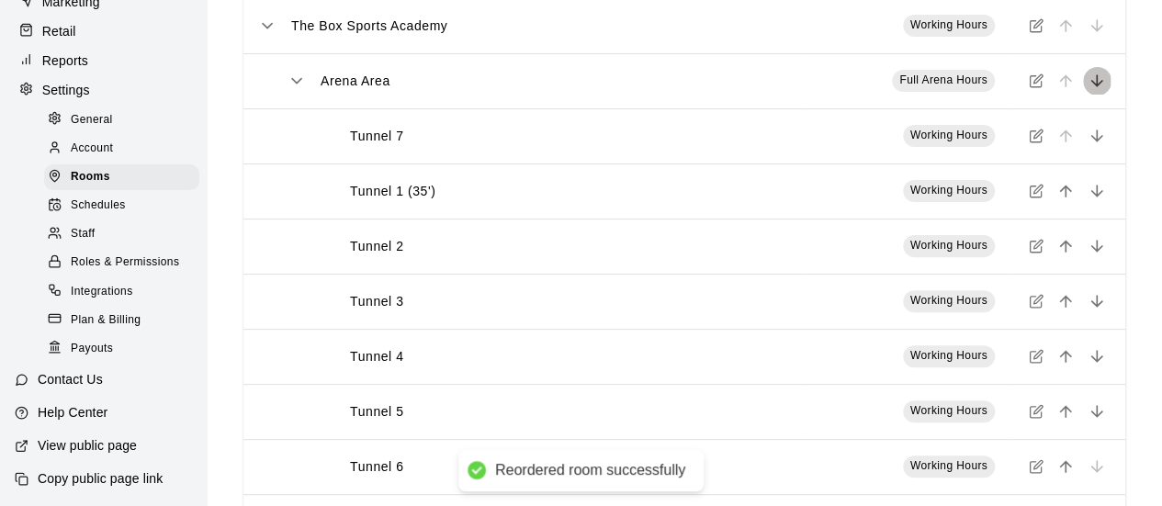
click at [1098, 80] on icon "move item down" at bounding box center [1096, 81] width 18 height 18
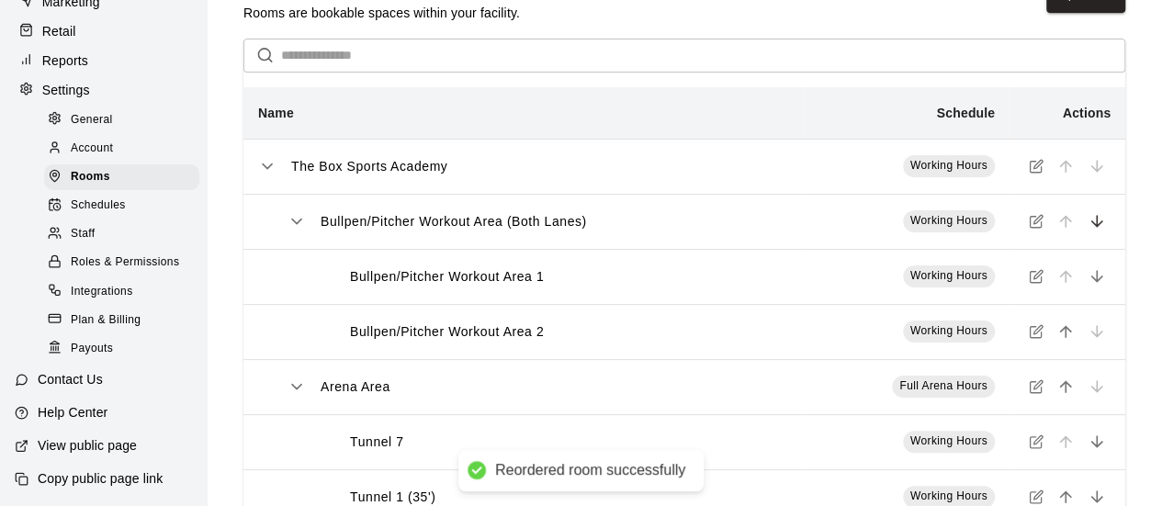
scroll to position [0, 0]
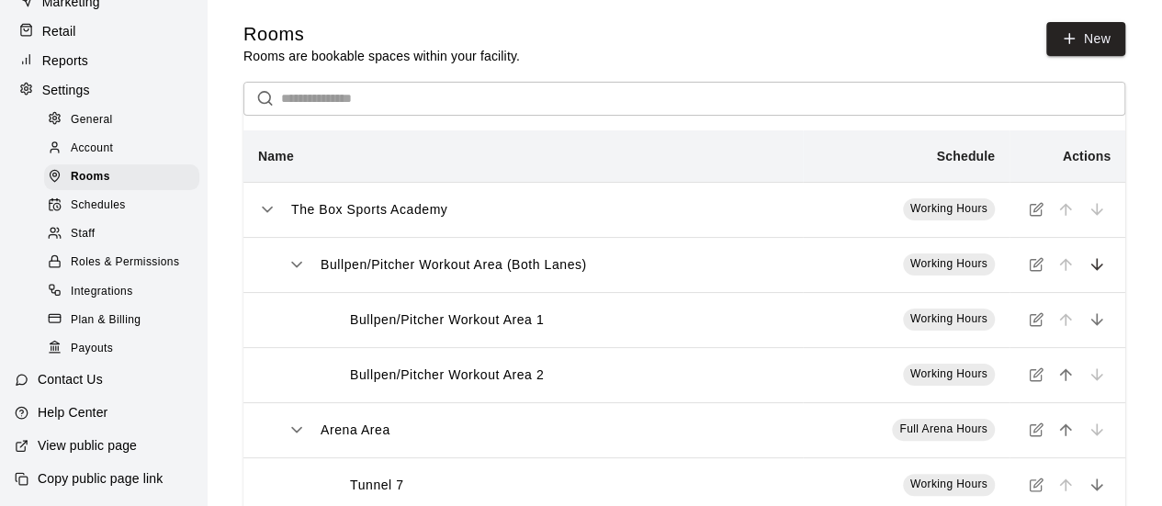
click at [1103, 264] on icon "move item down" at bounding box center [1096, 264] width 18 height 18
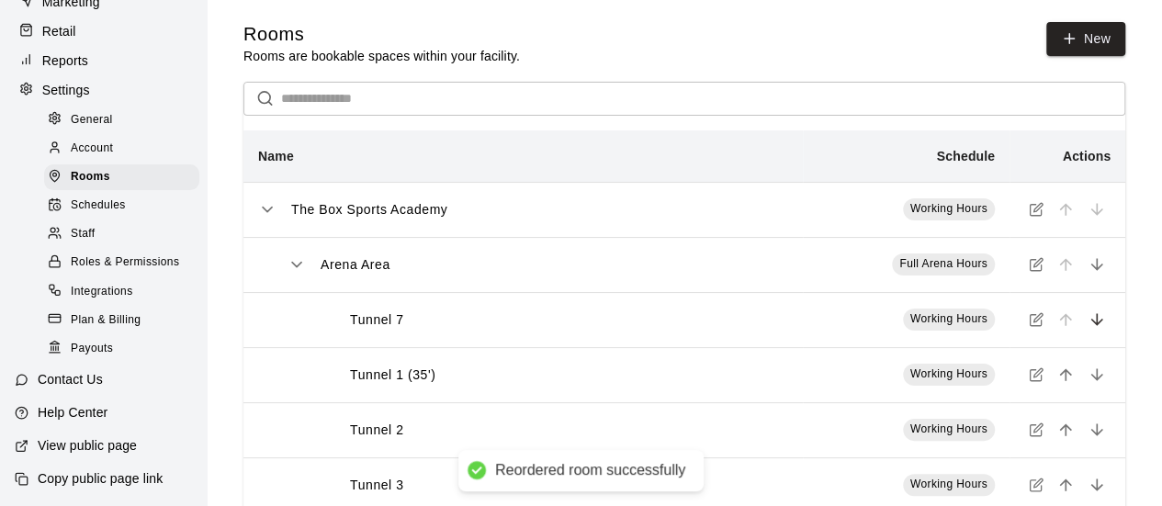
click at [1104, 333] on button "move item down" at bounding box center [1097, 320] width 28 height 28
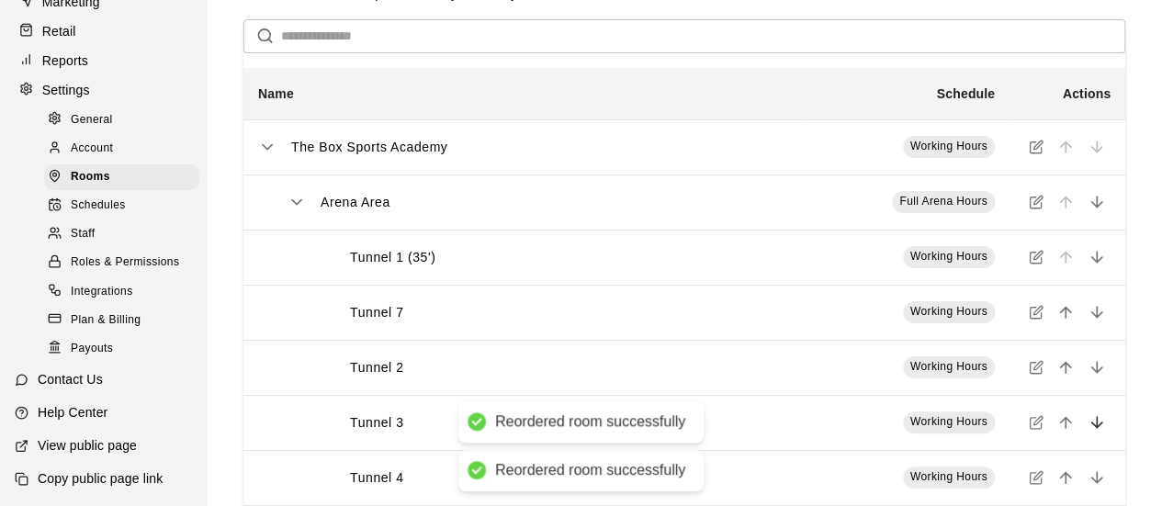
scroll to position [184, 0]
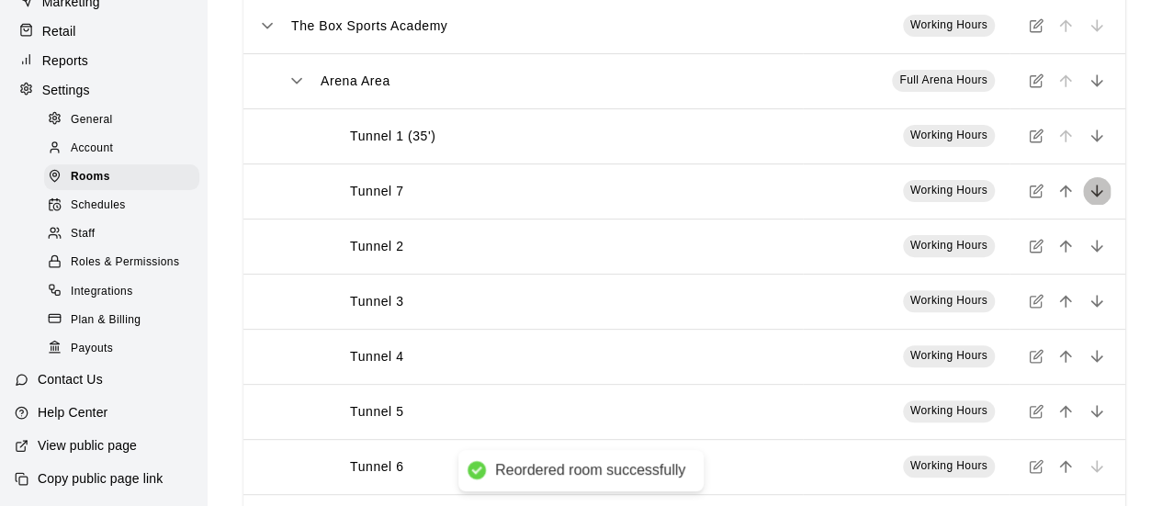
click at [1099, 190] on icon "move item down" at bounding box center [1096, 191] width 18 height 18
click at [1098, 249] on icon "move item down" at bounding box center [1096, 246] width 18 height 18
click at [1097, 296] on icon "move item down" at bounding box center [1096, 301] width 18 height 18
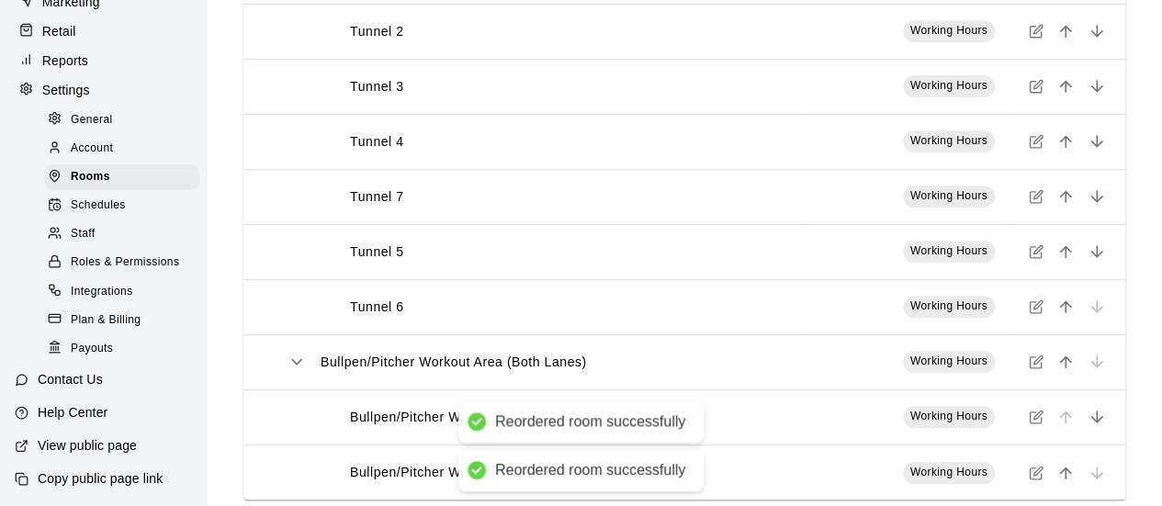
scroll to position [367, 0]
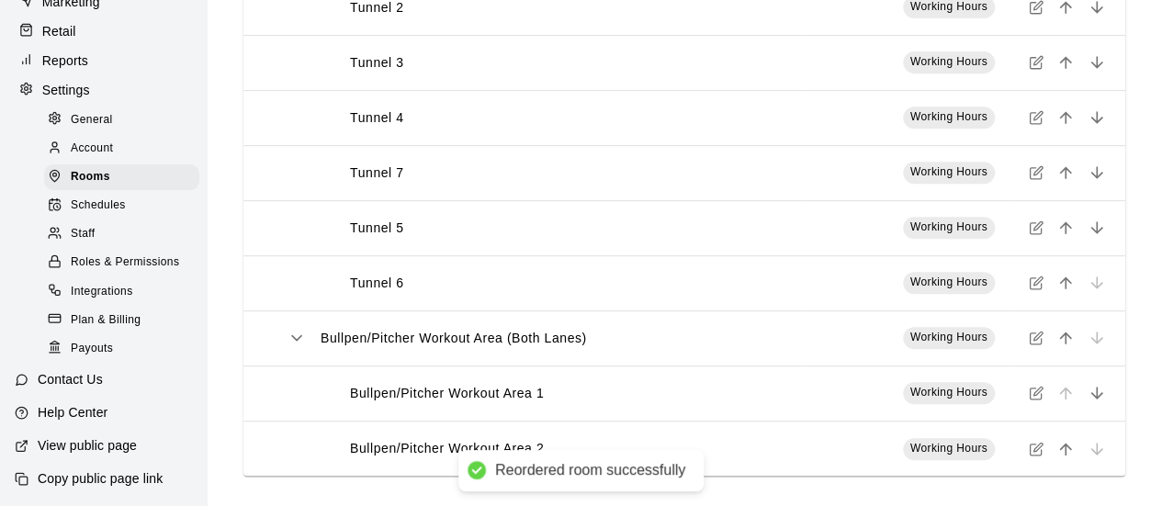
click at [1097, 181] on icon "move item down" at bounding box center [1096, 172] width 18 height 18
click at [1097, 232] on icon "move item down" at bounding box center [1096, 228] width 12 height 12
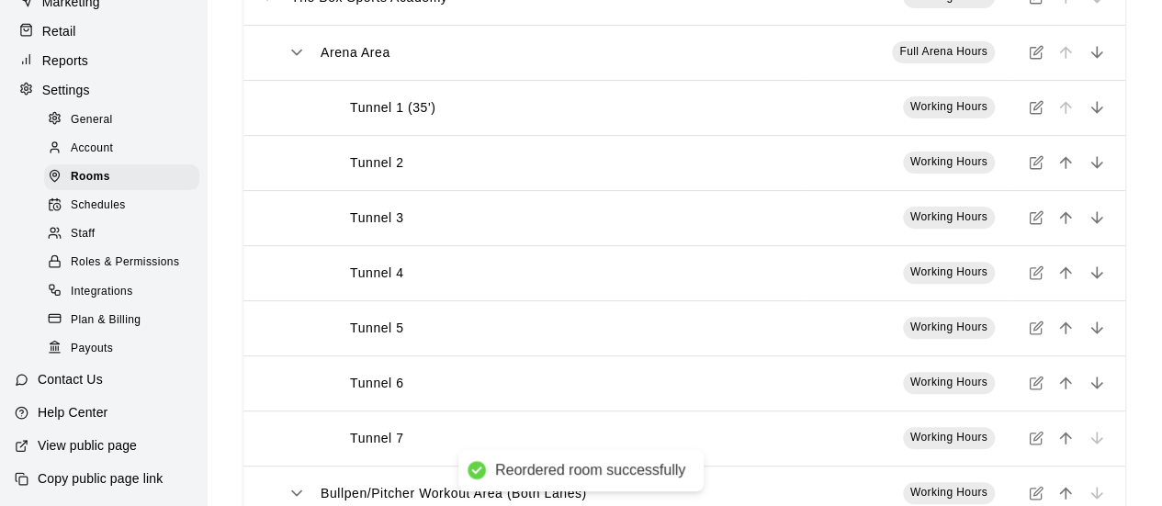
scroll to position [184, 0]
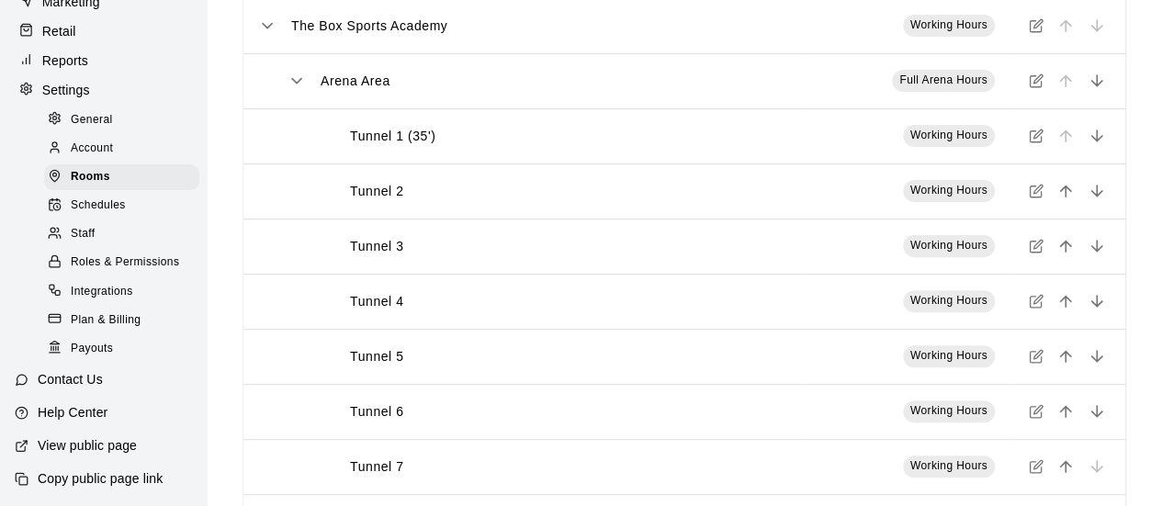
click at [96, 111] on span "General" at bounding box center [92, 120] width 42 height 18
select select "**"
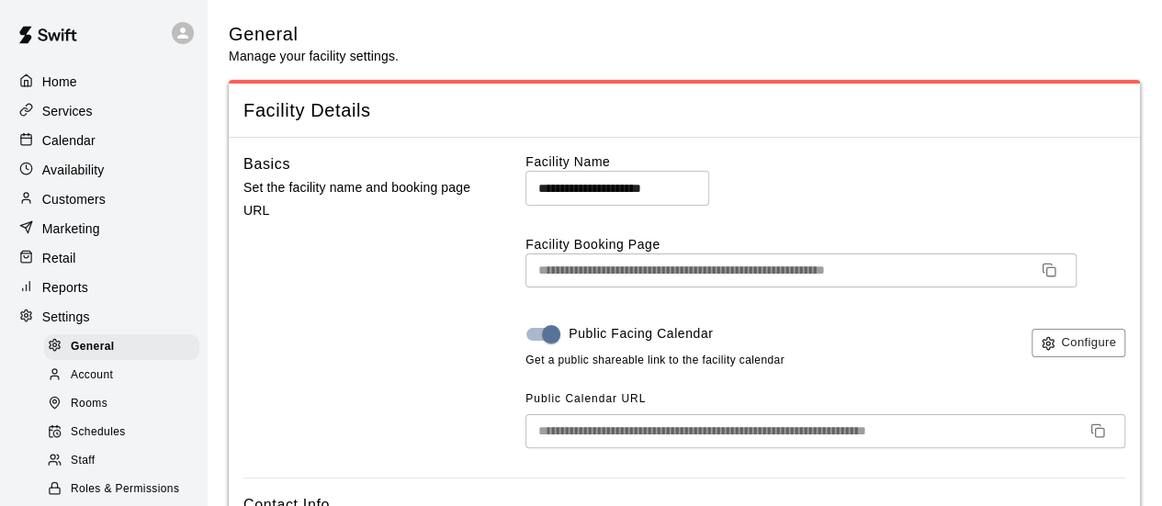
click at [88, 111] on p "Services" at bounding box center [67, 111] width 51 height 18
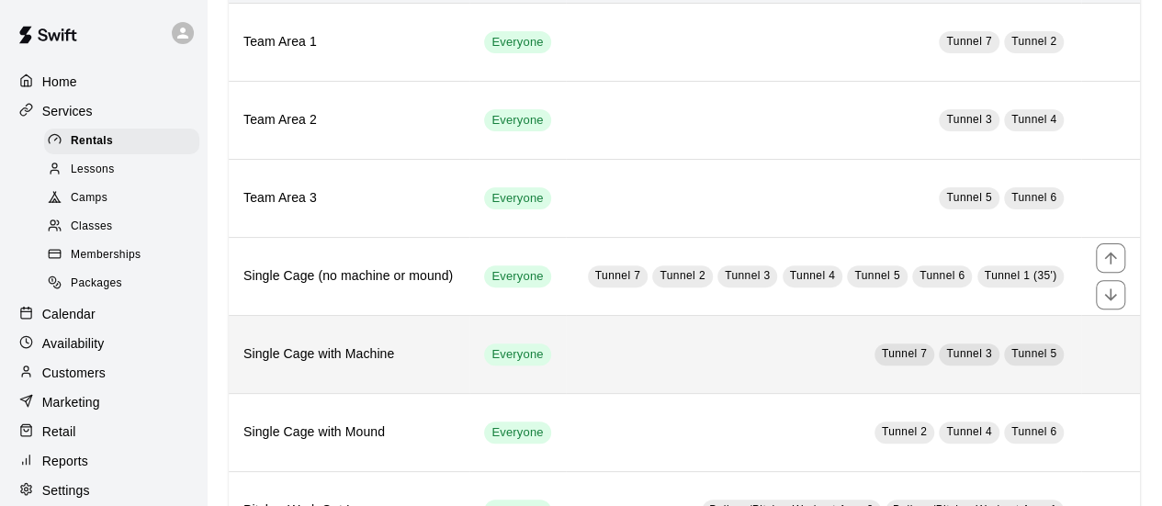
scroll to position [184, 0]
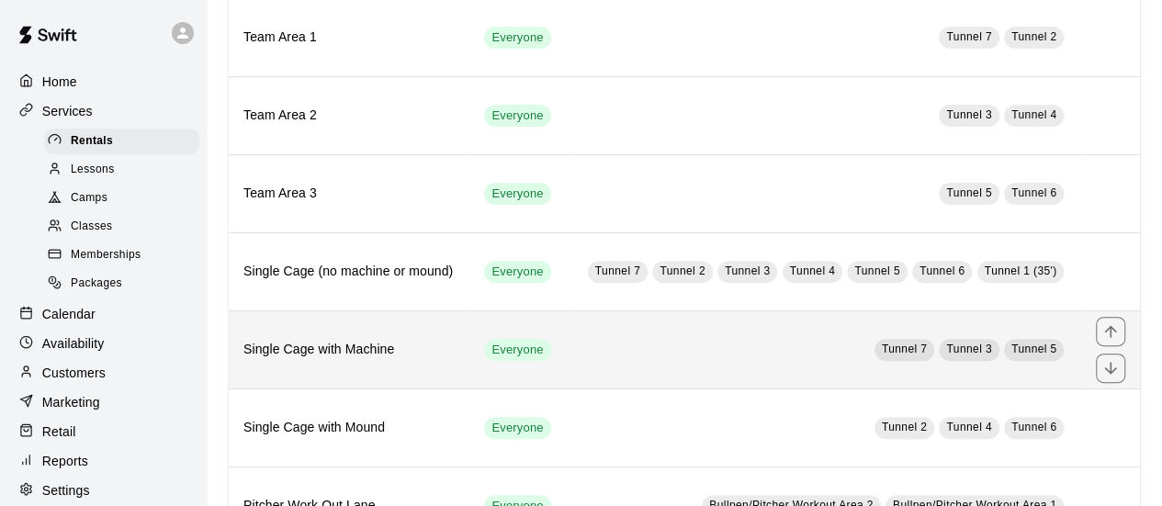
click at [605, 339] on td "Tunnel 7 Tunnel 3 Tunnel 5" at bounding box center [823, 349] width 515 height 78
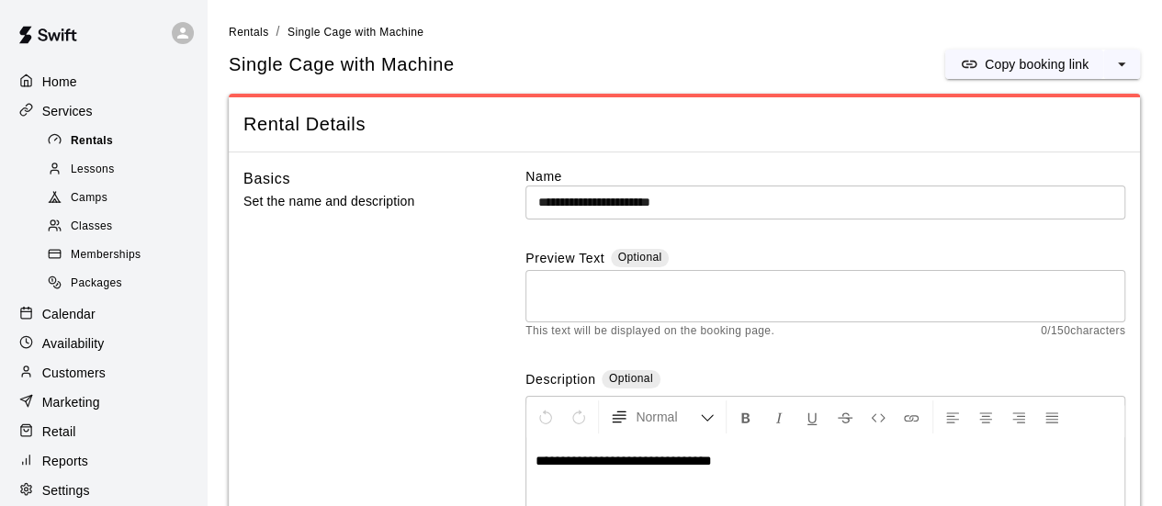
click at [99, 141] on span "Rentals" at bounding box center [92, 141] width 42 height 18
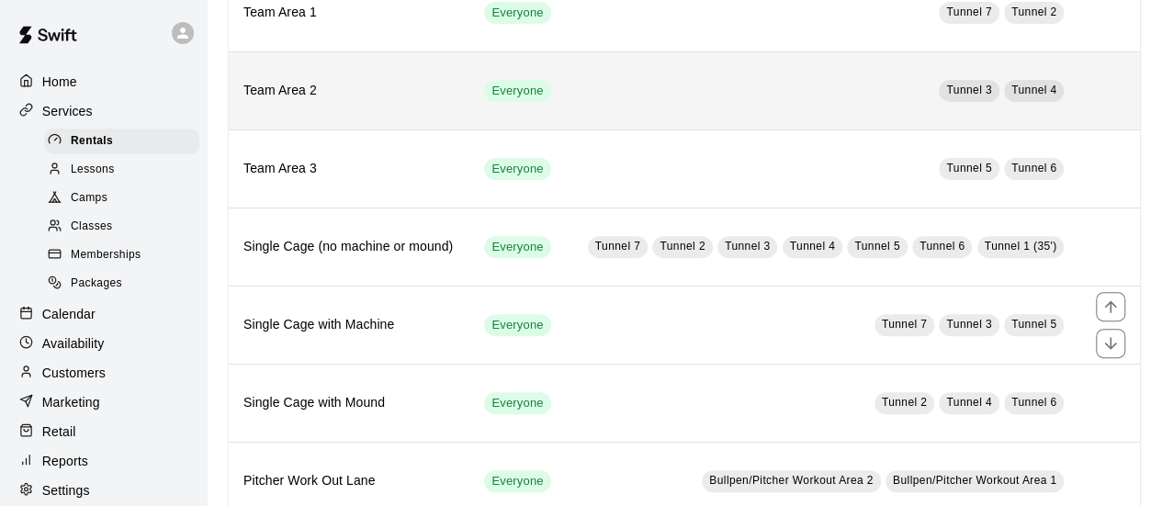
scroll to position [276, 0]
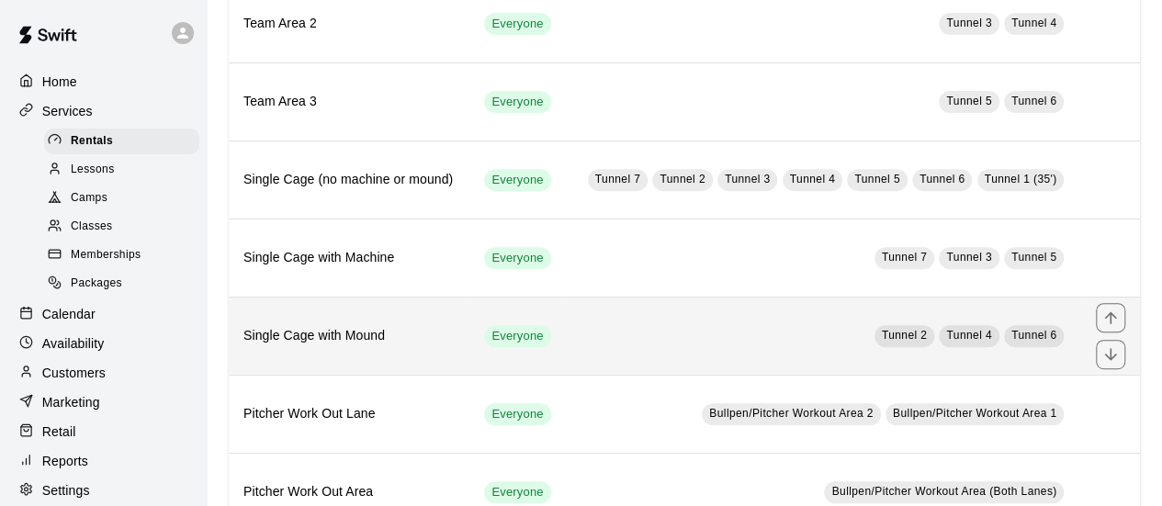
click at [430, 332] on h6 "Single Cage with Mound" at bounding box center [348, 336] width 211 height 20
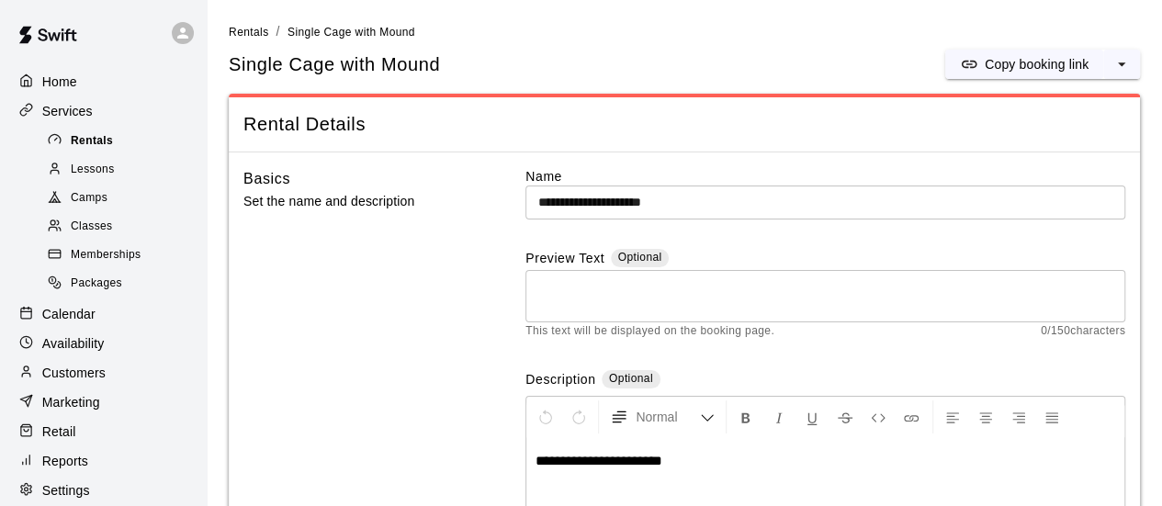
click at [92, 133] on div "Rentals" at bounding box center [121, 142] width 155 height 26
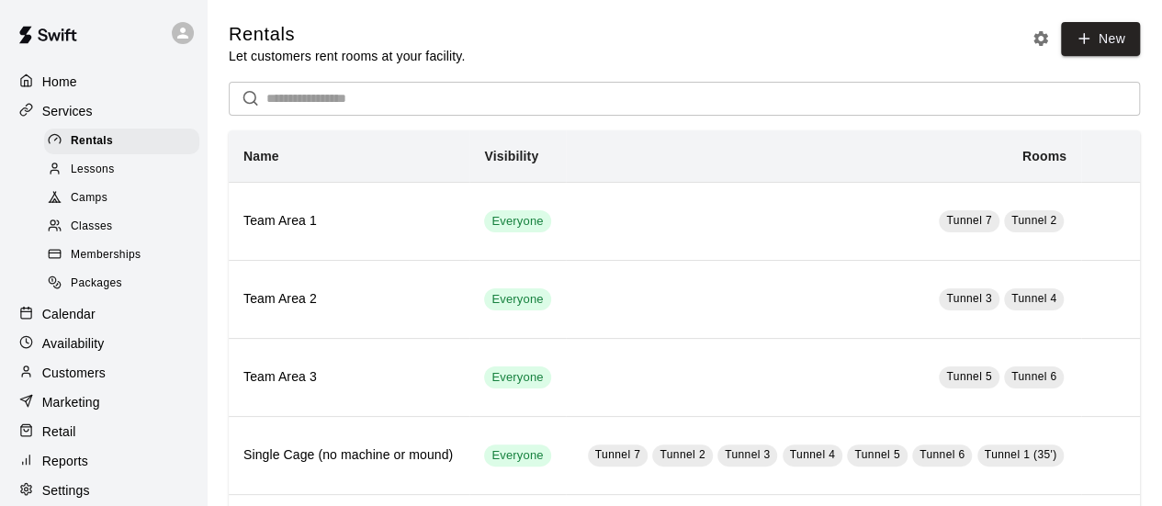
click at [99, 172] on span "Lessons" at bounding box center [93, 170] width 44 height 18
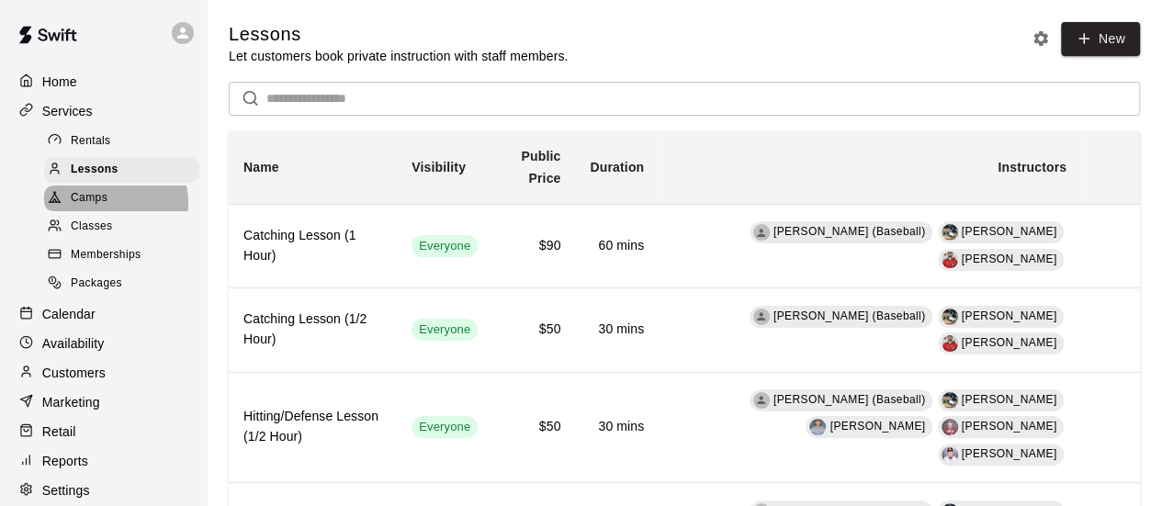
click at [93, 208] on span "Camps" at bounding box center [89, 198] width 37 height 18
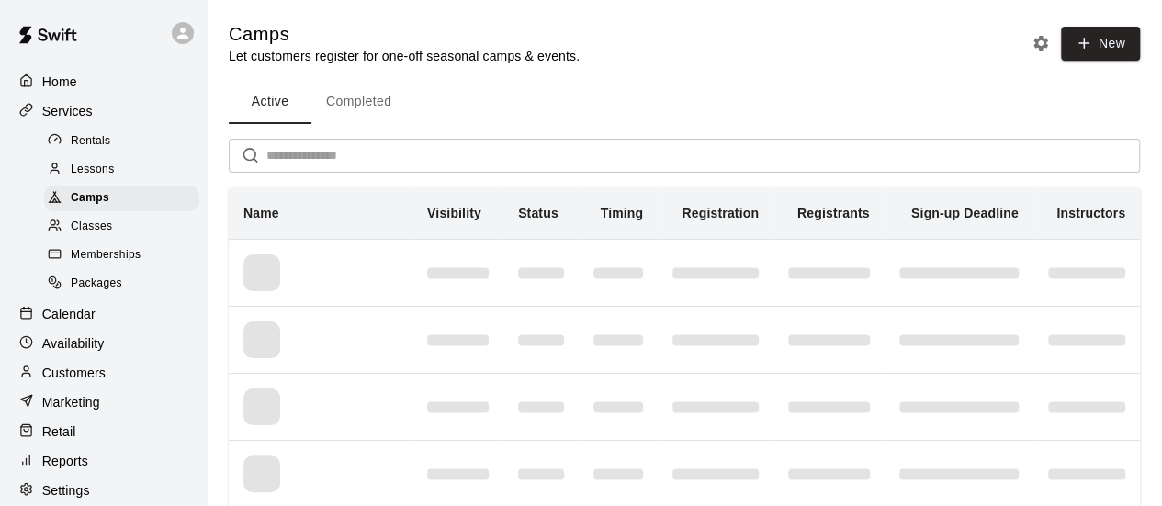
click at [79, 234] on span "Classes" at bounding box center [91, 227] width 41 height 18
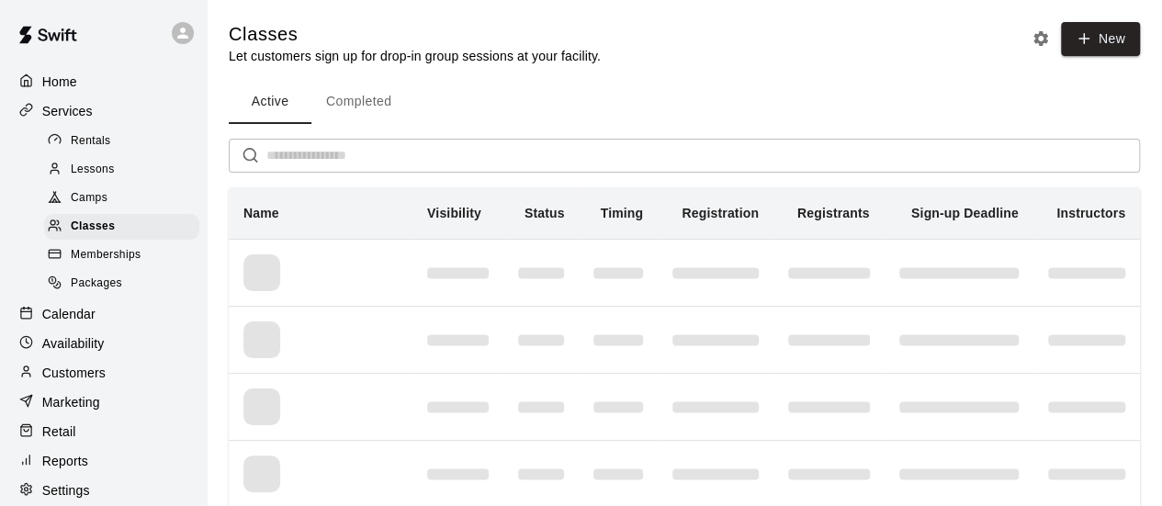
click at [105, 265] on span "Memberships" at bounding box center [106, 255] width 70 height 18
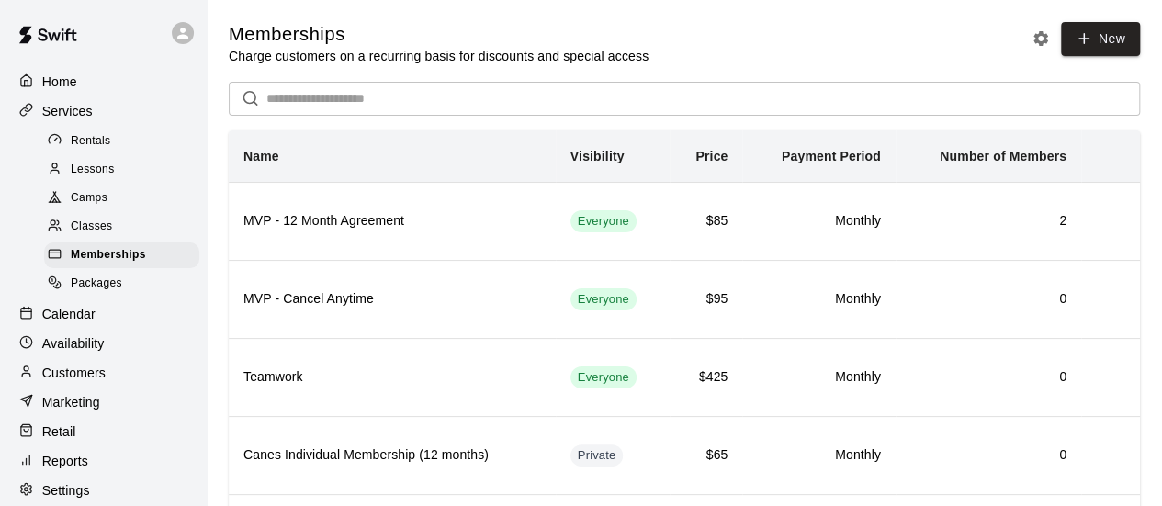
click at [109, 289] on span "Packages" at bounding box center [96, 284] width 51 height 18
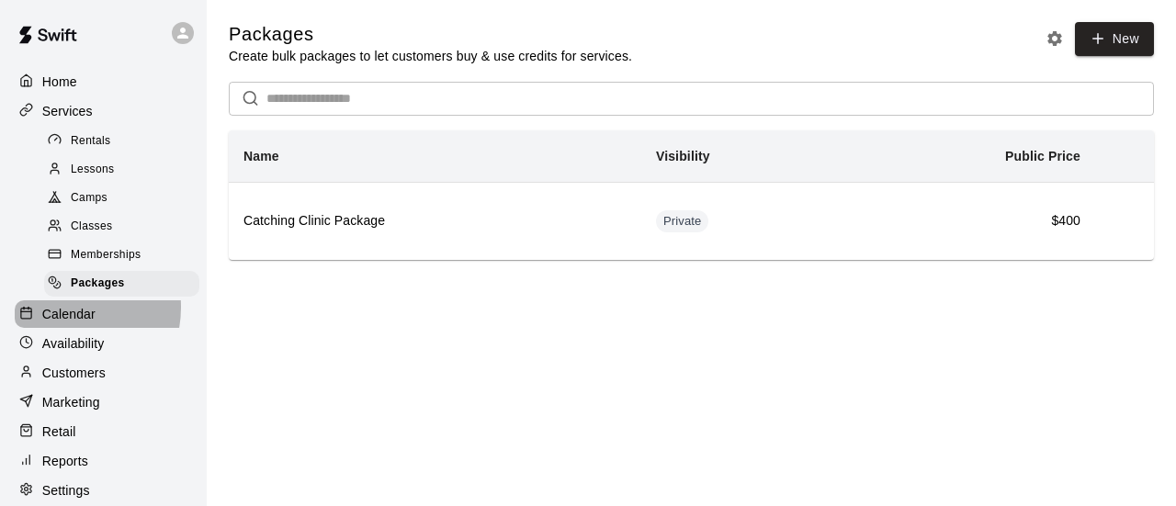
click at [63, 318] on p "Calendar" at bounding box center [68, 314] width 53 height 18
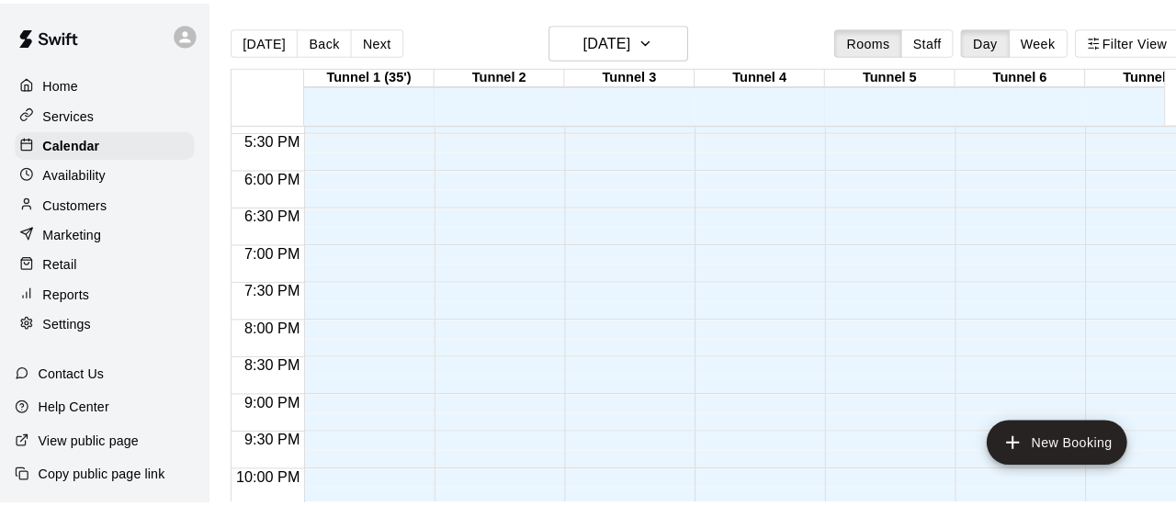
scroll to position [1372, 0]
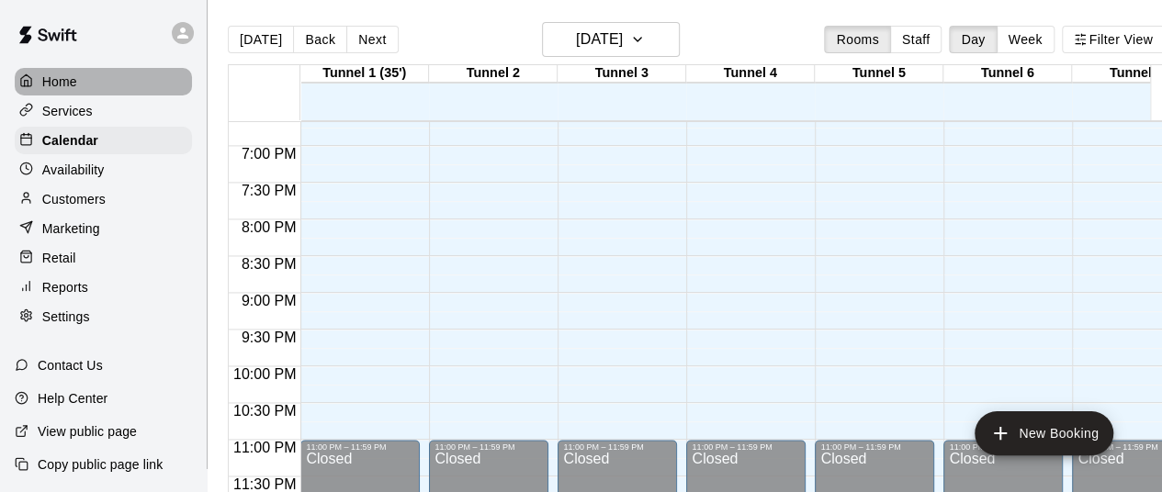
click at [63, 84] on p "Home" at bounding box center [59, 82] width 35 height 18
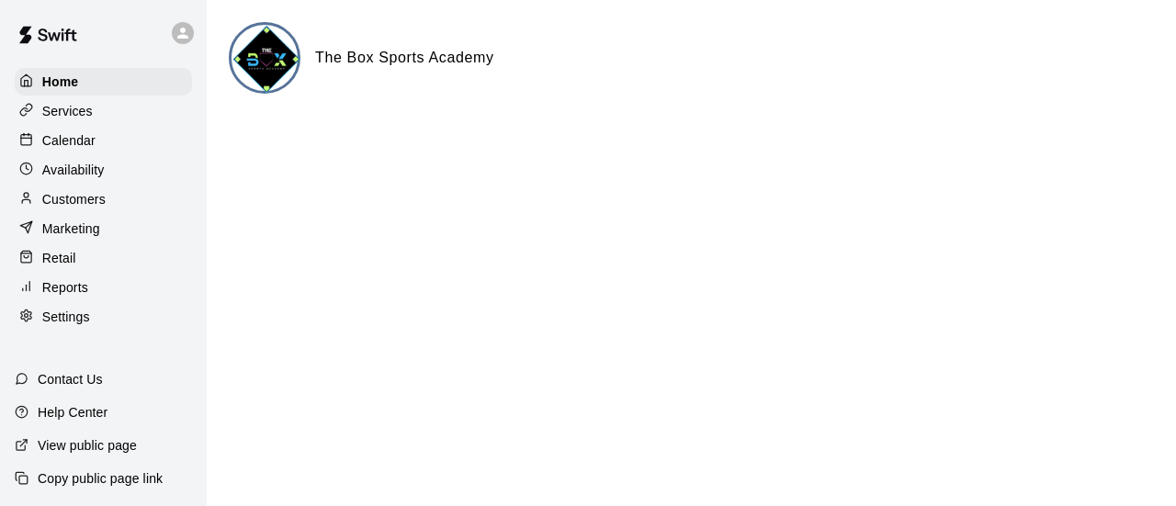
click at [118, 238] on div "Marketing" at bounding box center [103, 229] width 177 height 28
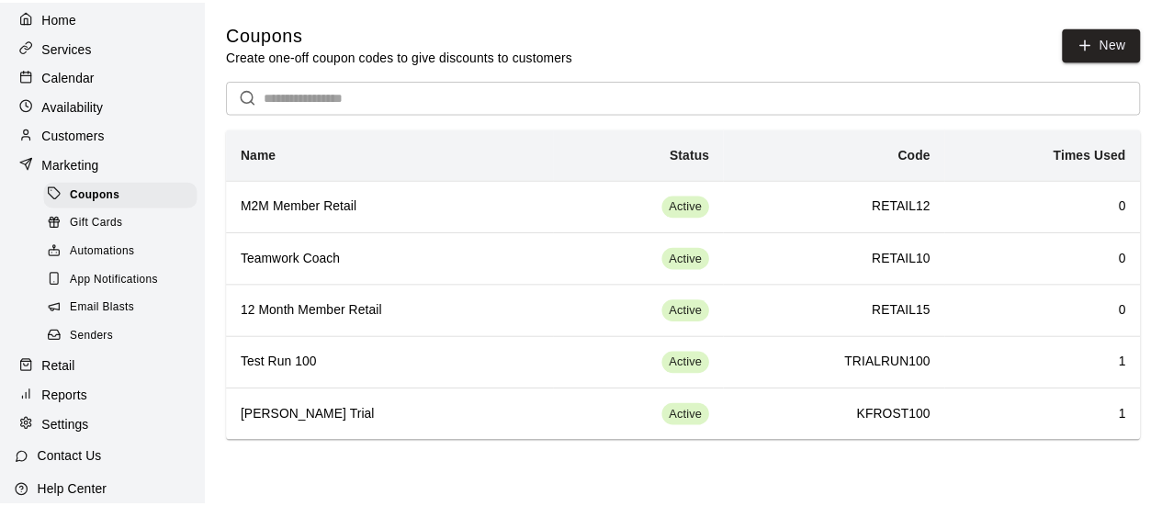
scroll to position [92, 0]
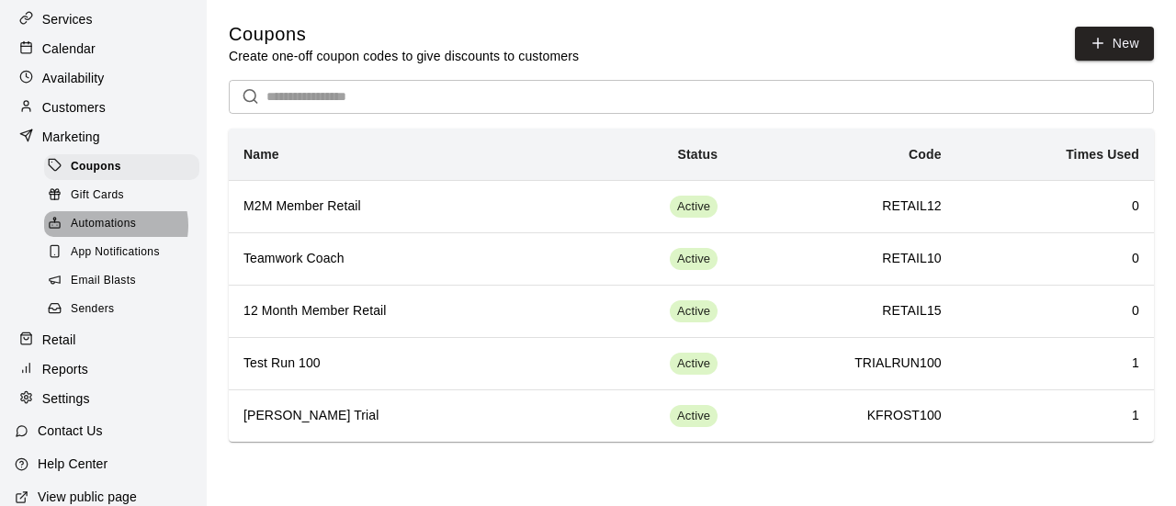
click at [110, 233] on span "Automations" at bounding box center [103, 224] width 65 height 18
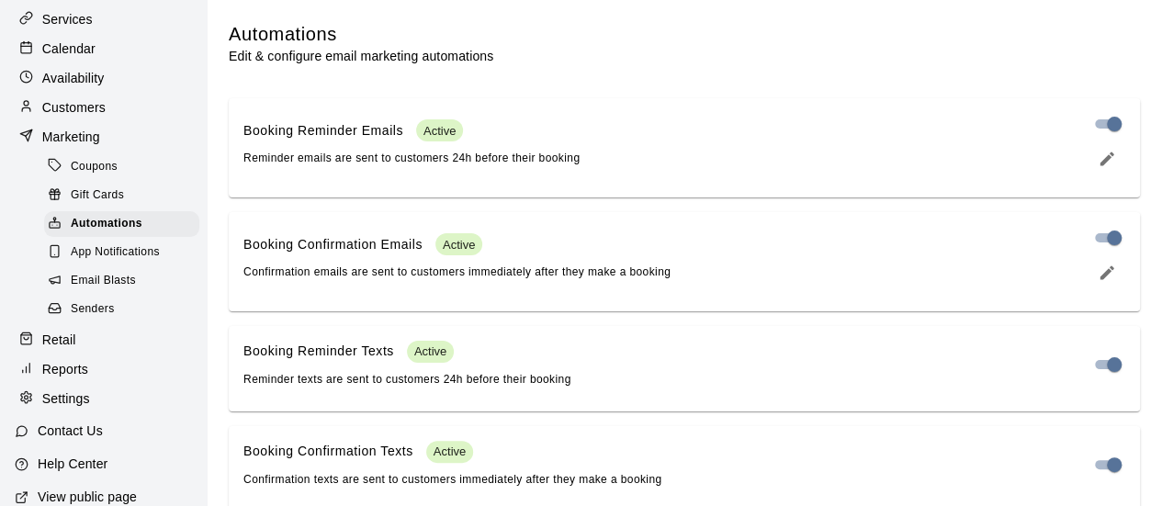
scroll to position [39, 0]
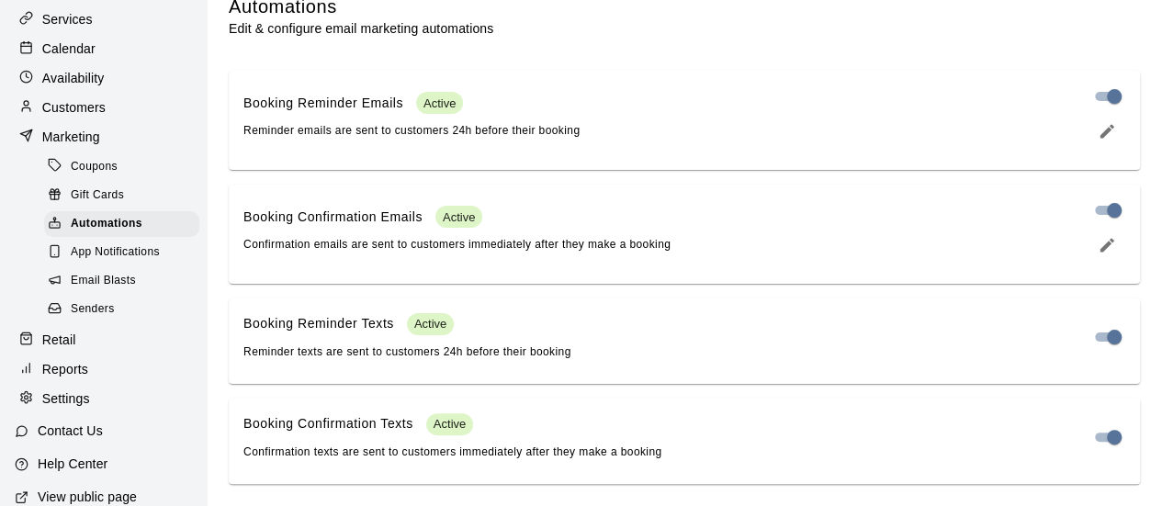
click at [100, 288] on span "Email Blasts" at bounding box center [103, 281] width 65 height 18
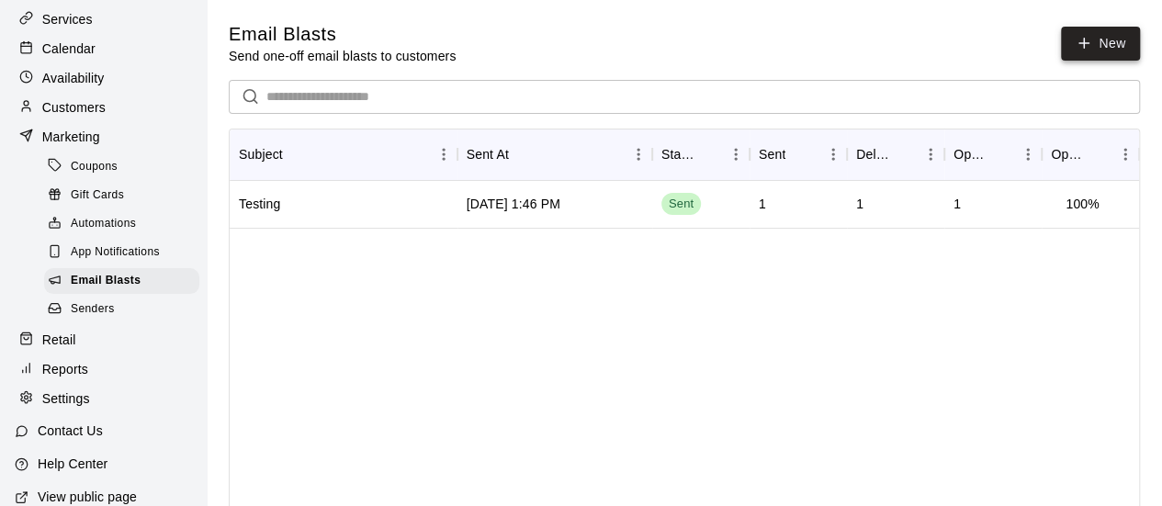
click at [1100, 43] on link "New" at bounding box center [1100, 44] width 79 height 34
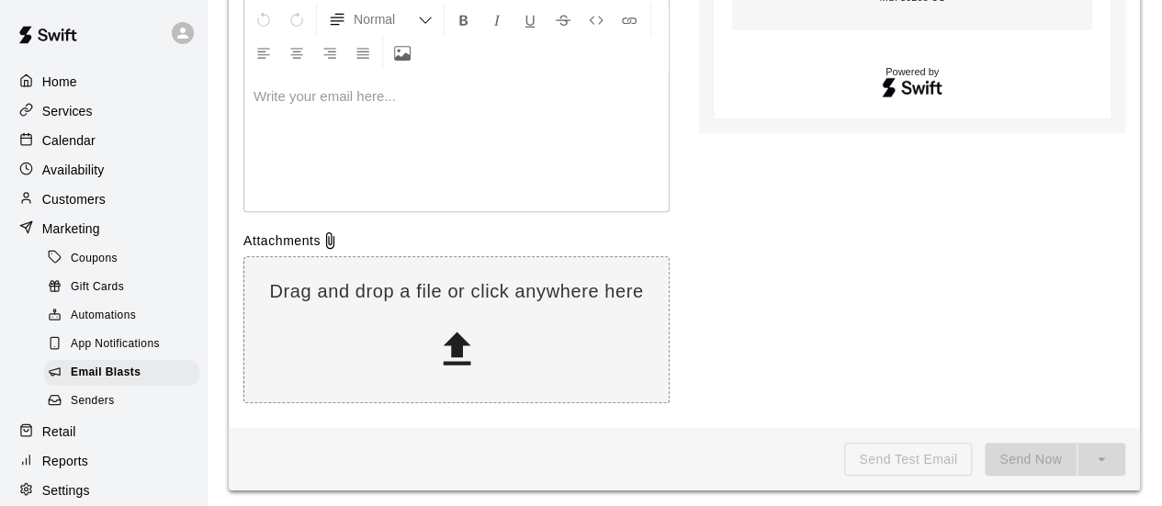
scroll to position [381, 0]
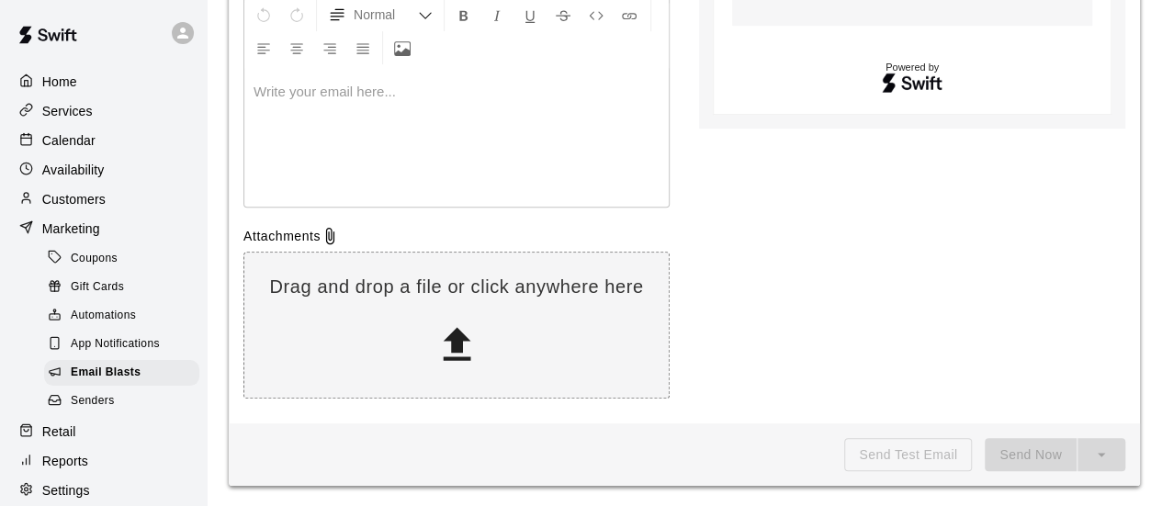
click at [81, 231] on p "Marketing" at bounding box center [71, 229] width 58 height 18
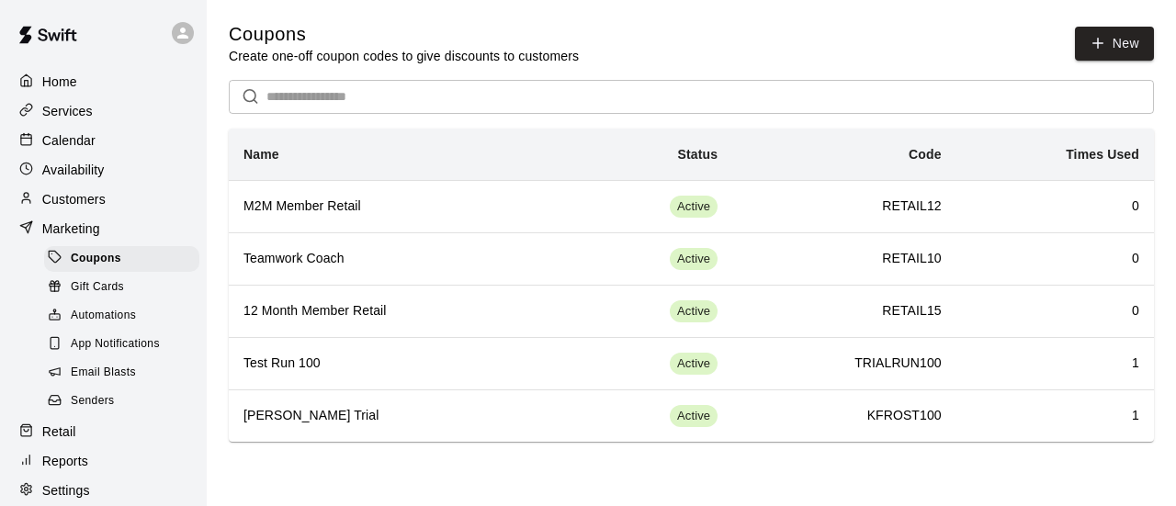
click at [96, 202] on p "Customers" at bounding box center [73, 199] width 63 height 18
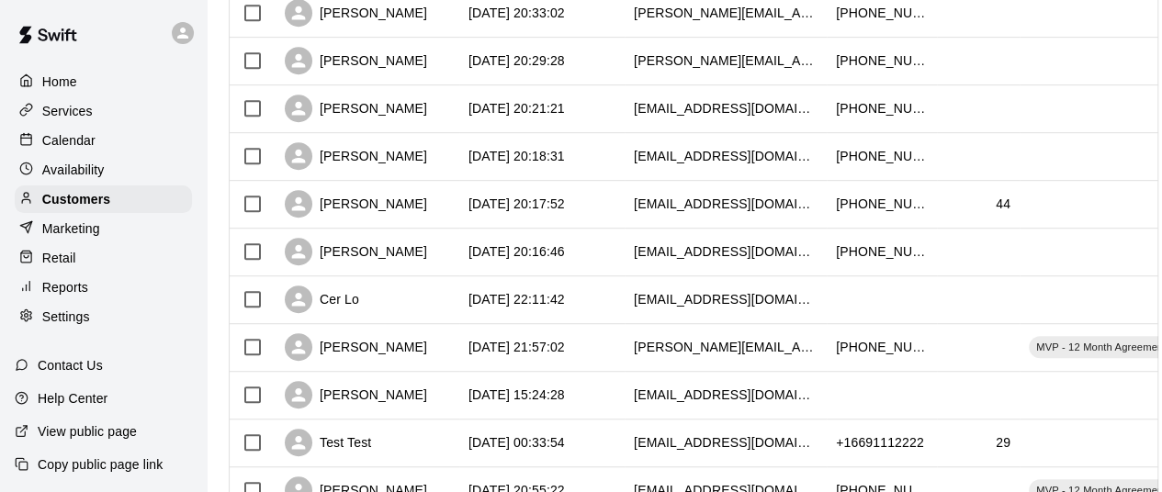
scroll to position [735, 0]
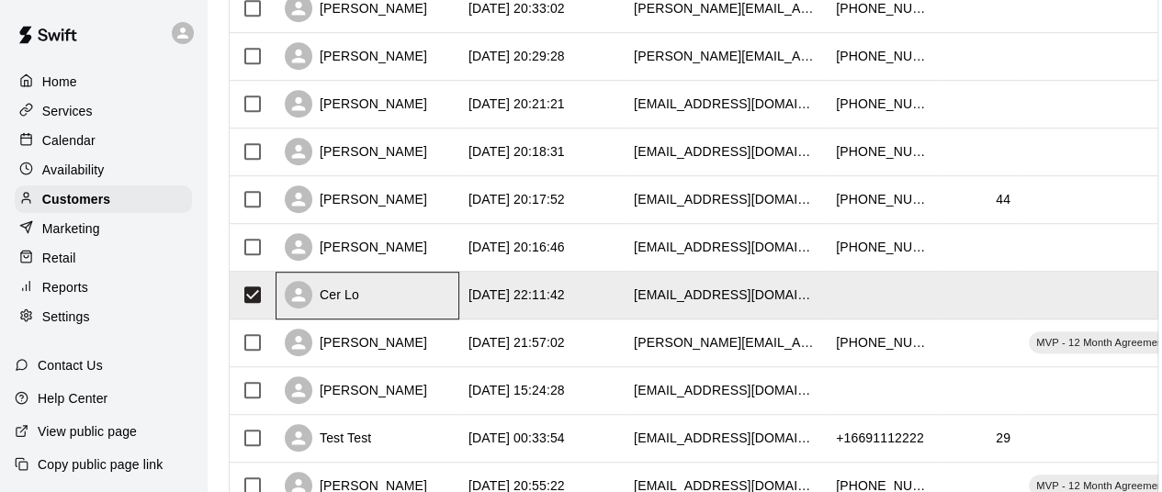
click at [345, 302] on div "Cer Lo" at bounding box center [322, 295] width 74 height 28
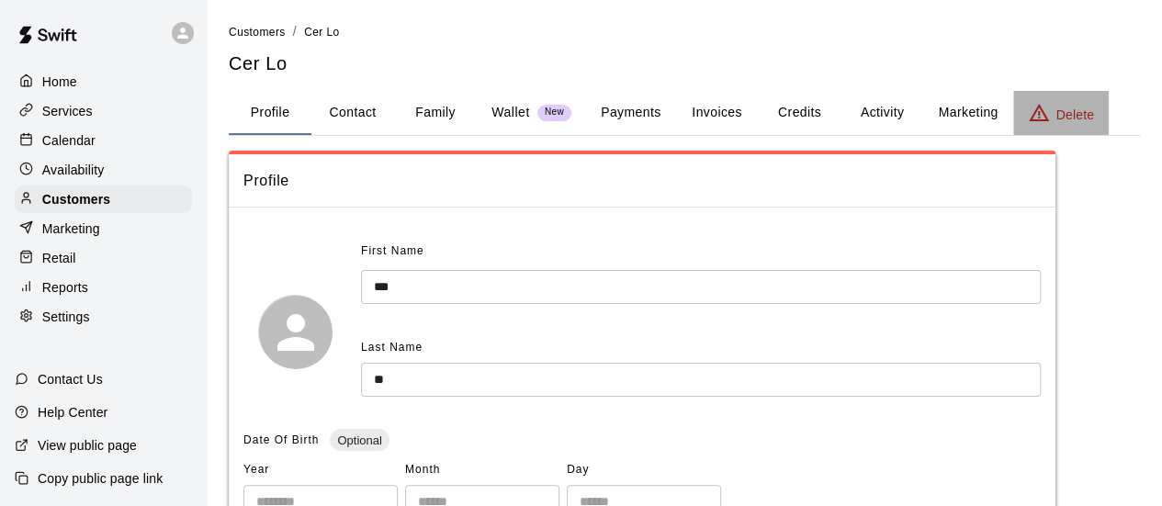
click at [1074, 112] on p "Delete" at bounding box center [1075, 115] width 38 height 18
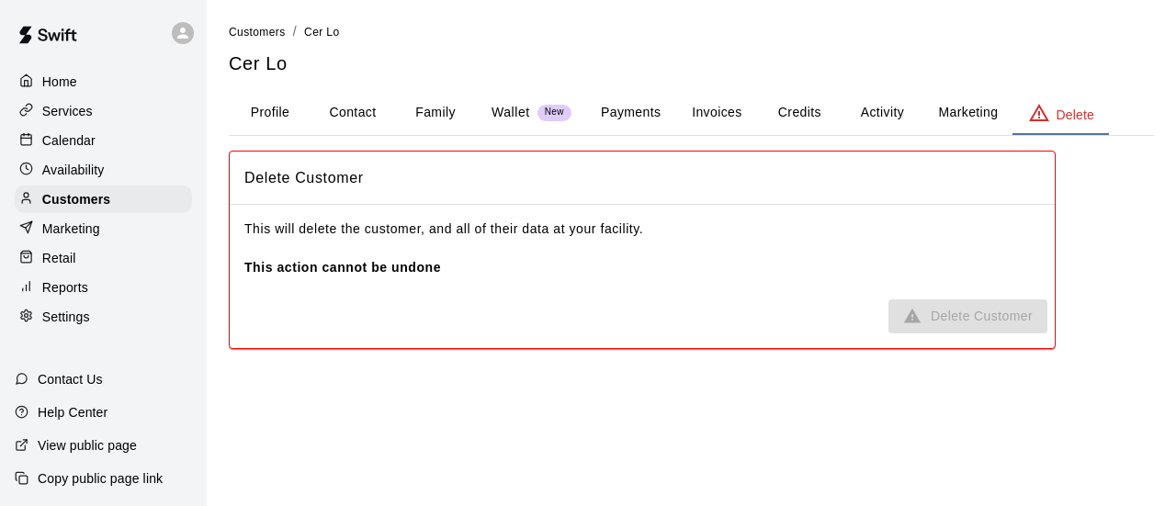
click at [417, 253] on p "This will delete the customer, and all of their data at your facility. This act…" at bounding box center [641, 249] width 795 height 58
drag, startPoint x: 458, startPoint y: 209, endPoint x: 967, endPoint y: 238, distance: 509.6
click at [543, 205] on div "This will delete the customer, and all of their data at your facility. This act…" at bounding box center [642, 248] width 825 height 87
click at [952, 326] on span "Delete Customer" at bounding box center [967, 316] width 159 height 34
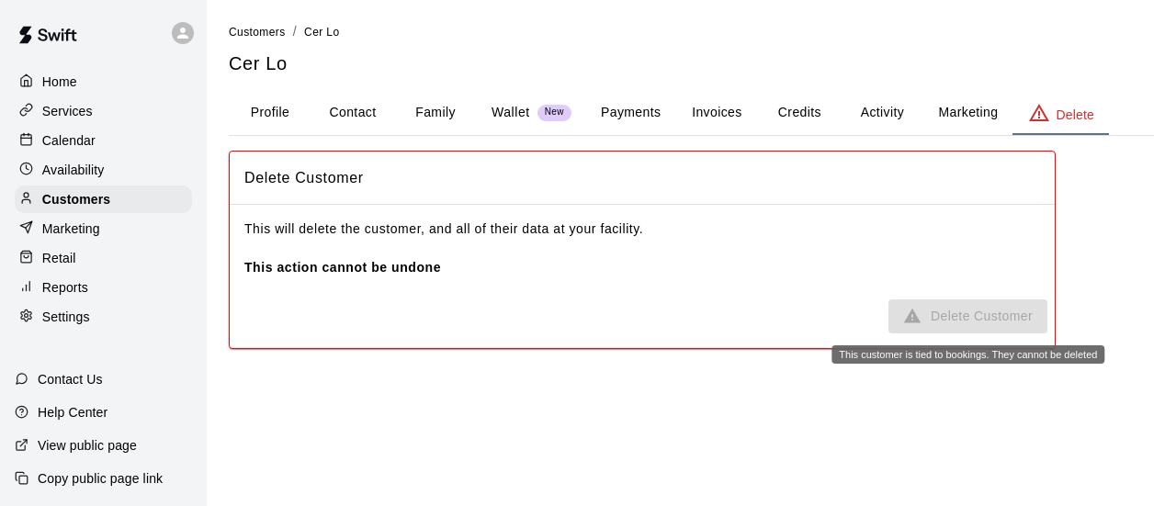
click at [949, 313] on span "Delete Customer" at bounding box center [967, 316] width 159 height 34
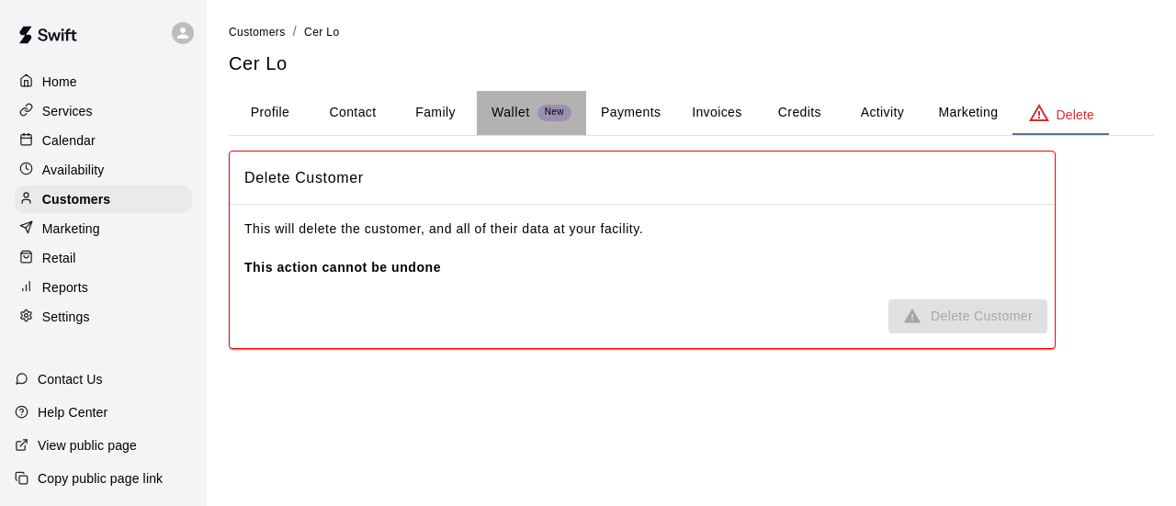
click at [516, 107] on p "Wallet" at bounding box center [510, 112] width 39 height 19
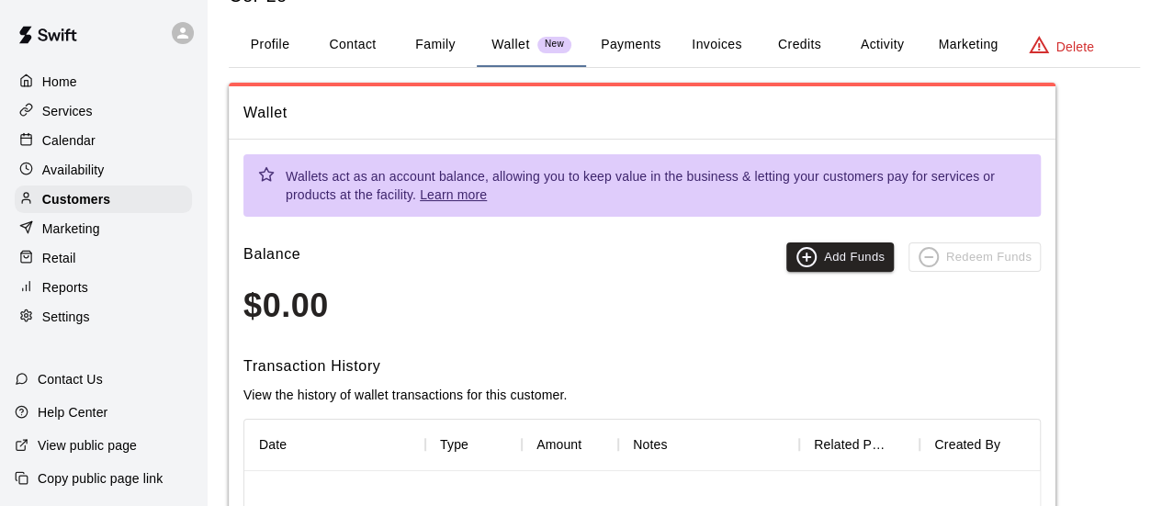
scroll to position [92, 0]
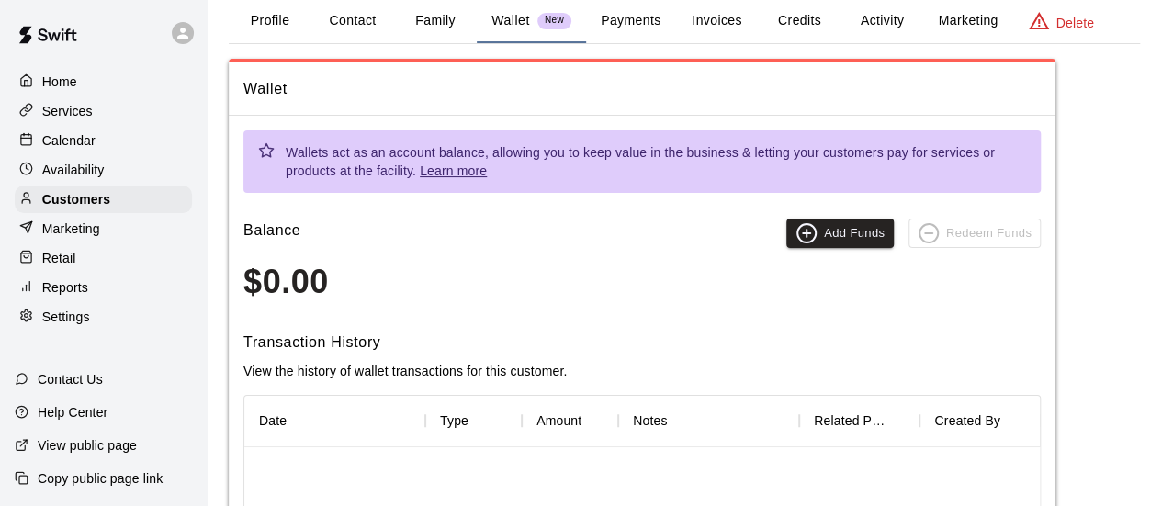
click at [640, 24] on button "Payments" at bounding box center [630, 21] width 89 height 44
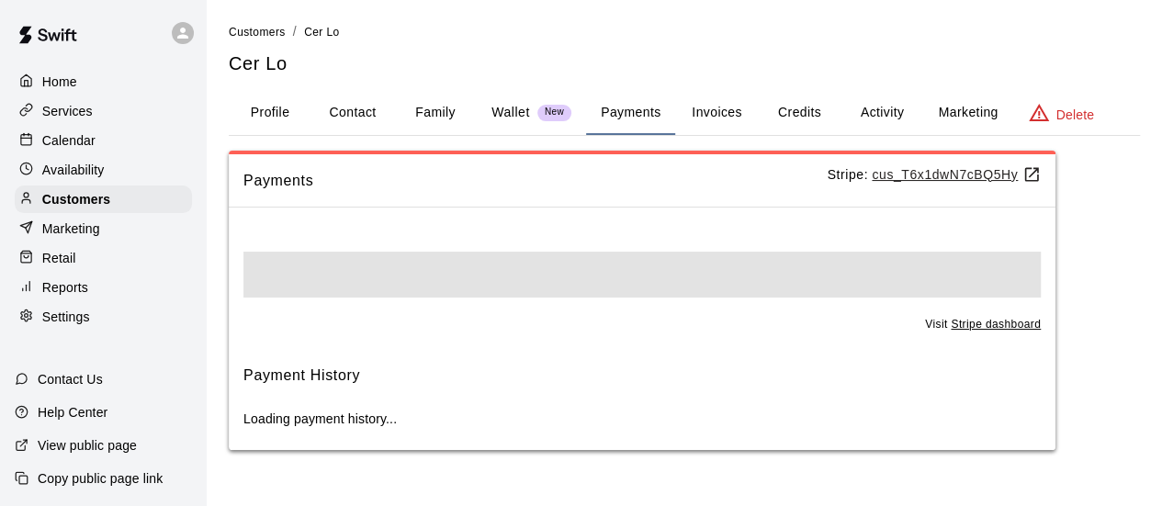
scroll to position [0, 0]
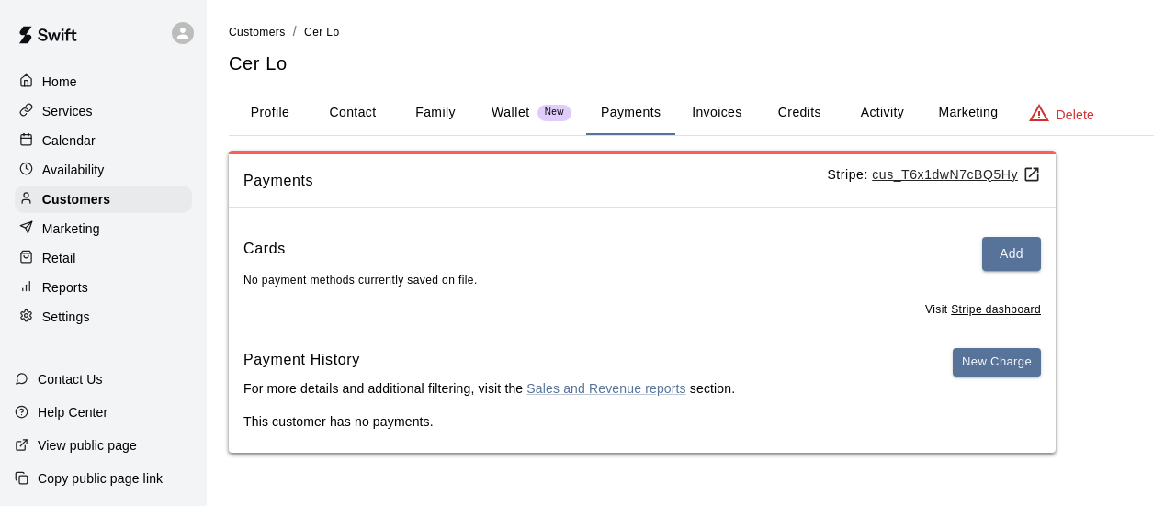
click at [742, 109] on button "Invoices" at bounding box center [716, 113] width 83 height 44
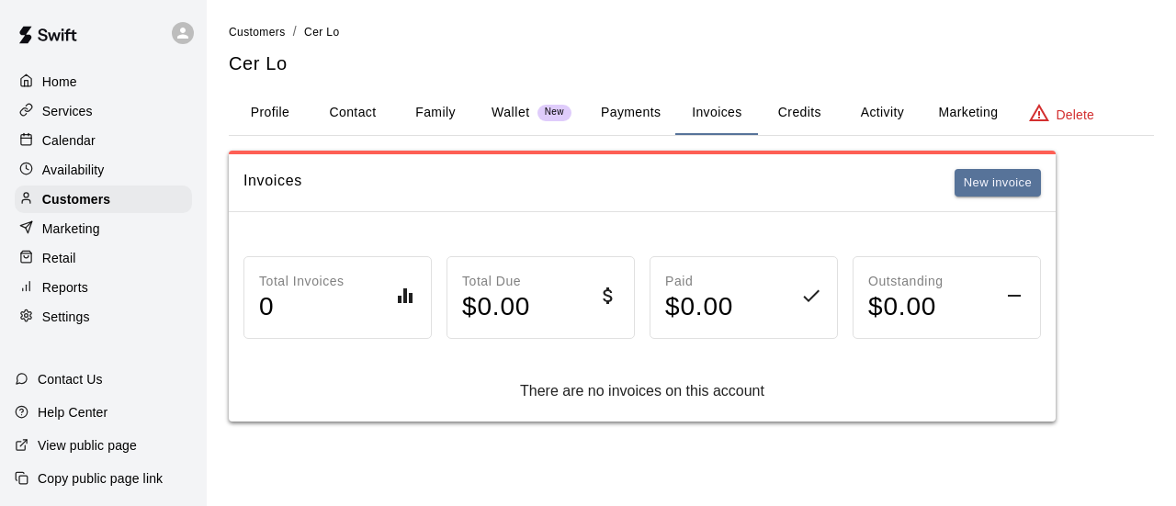
click at [786, 119] on button "Credits" at bounding box center [799, 113] width 83 height 44
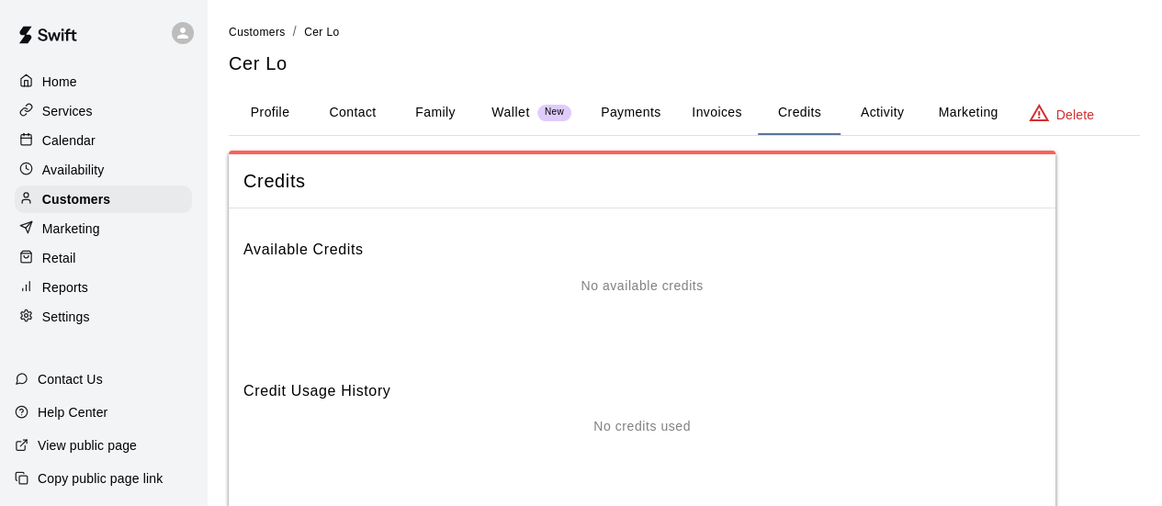
click at [880, 121] on button "Activity" at bounding box center [881, 113] width 83 height 44
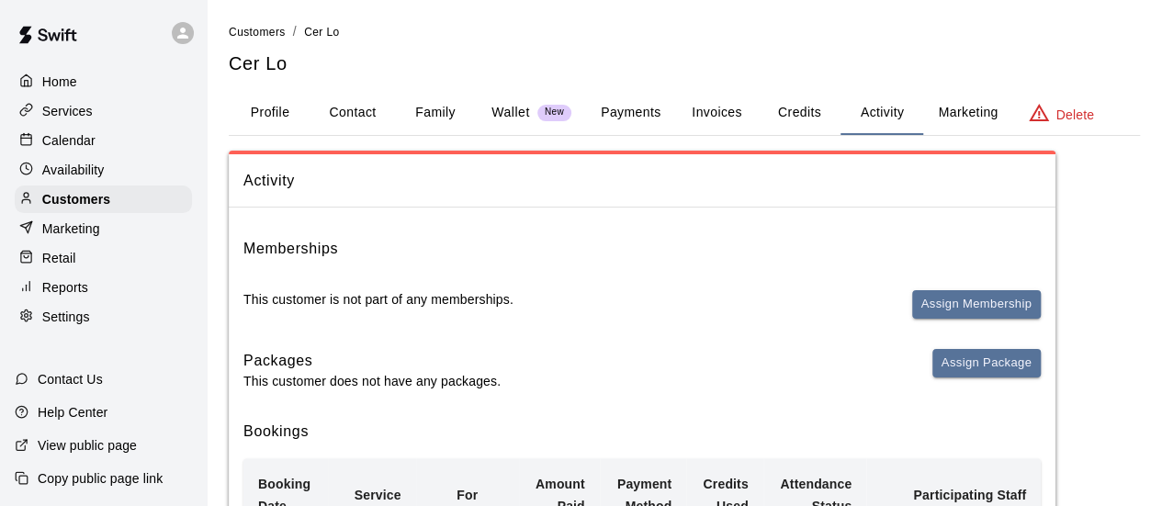
click at [268, 104] on button "Profile" at bounding box center [270, 113] width 83 height 44
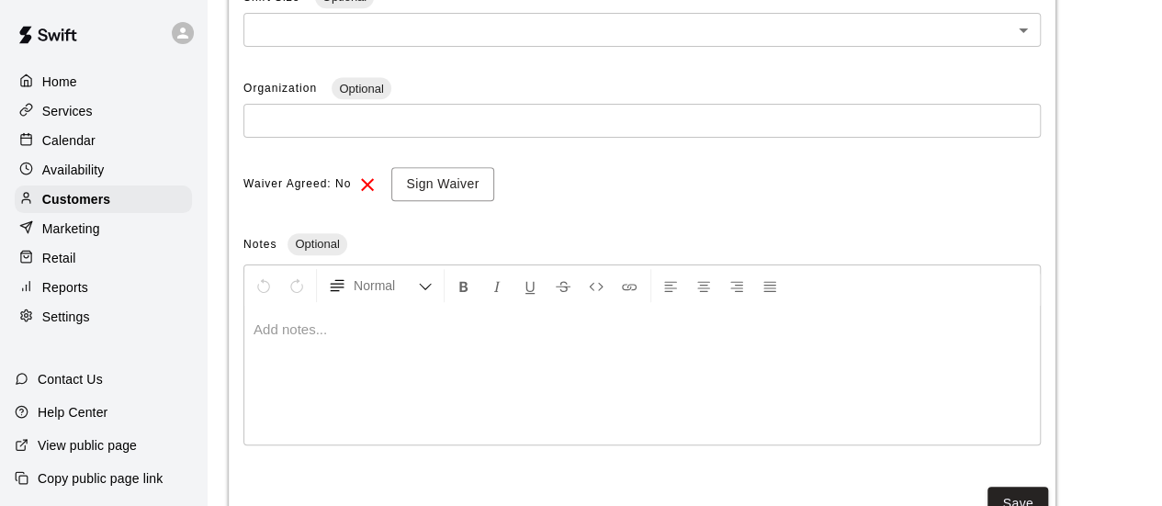
scroll to position [626, 0]
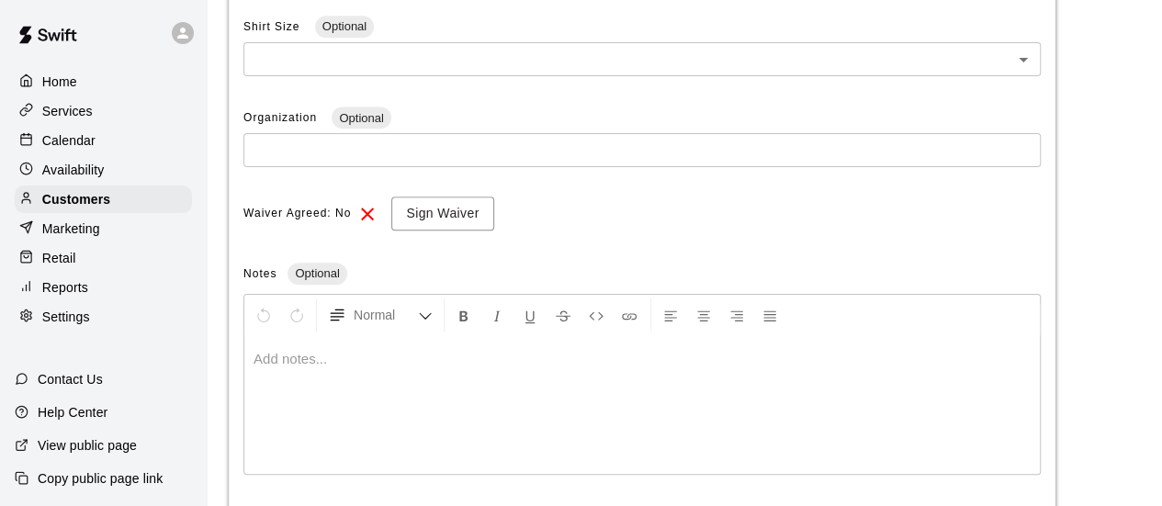
drag, startPoint x: 79, startPoint y: 331, endPoint x: 91, endPoint y: 328, distance: 12.3
click at [79, 326] on p "Settings" at bounding box center [66, 317] width 48 height 18
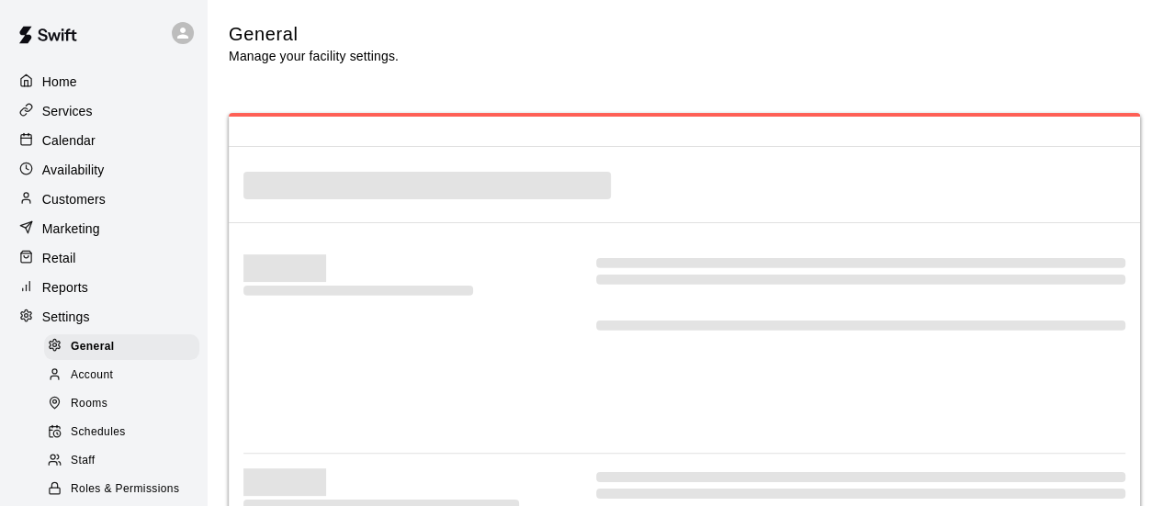
select select "**"
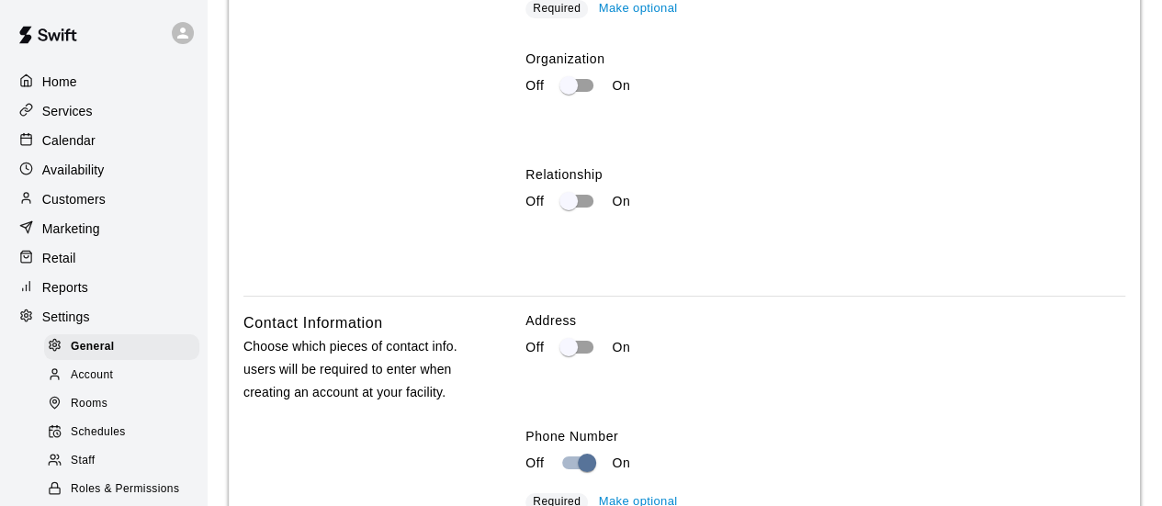
scroll to position [3338, 0]
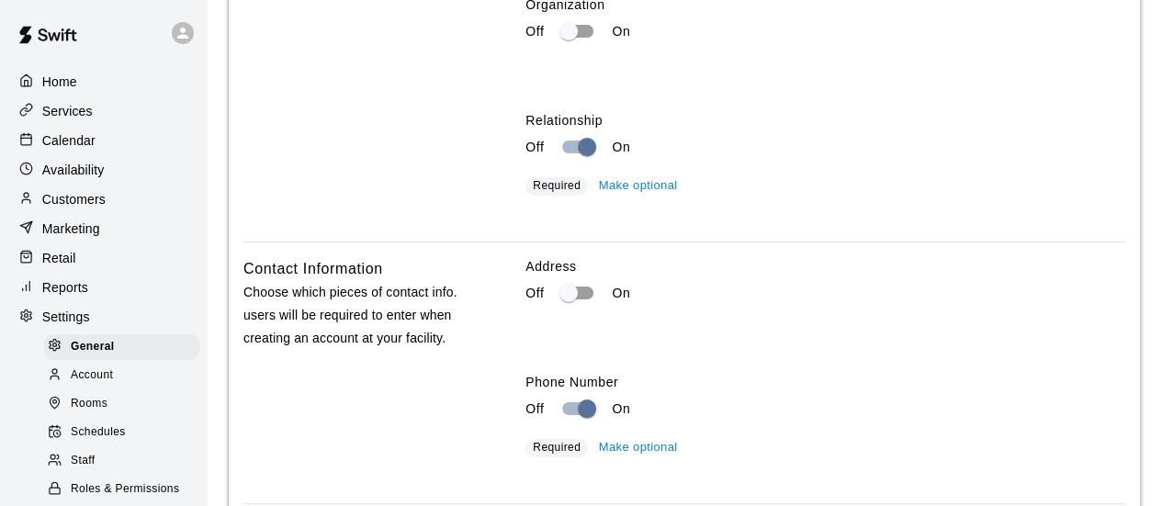
click at [633, 200] on button "Make optional" at bounding box center [638, 186] width 88 height 28
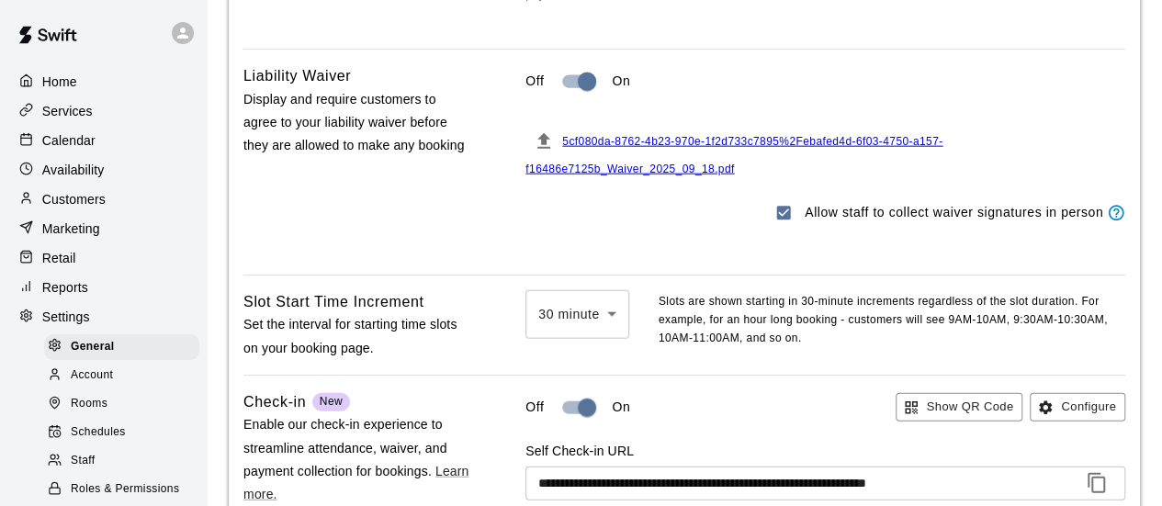
scroll to position [2053, 0]
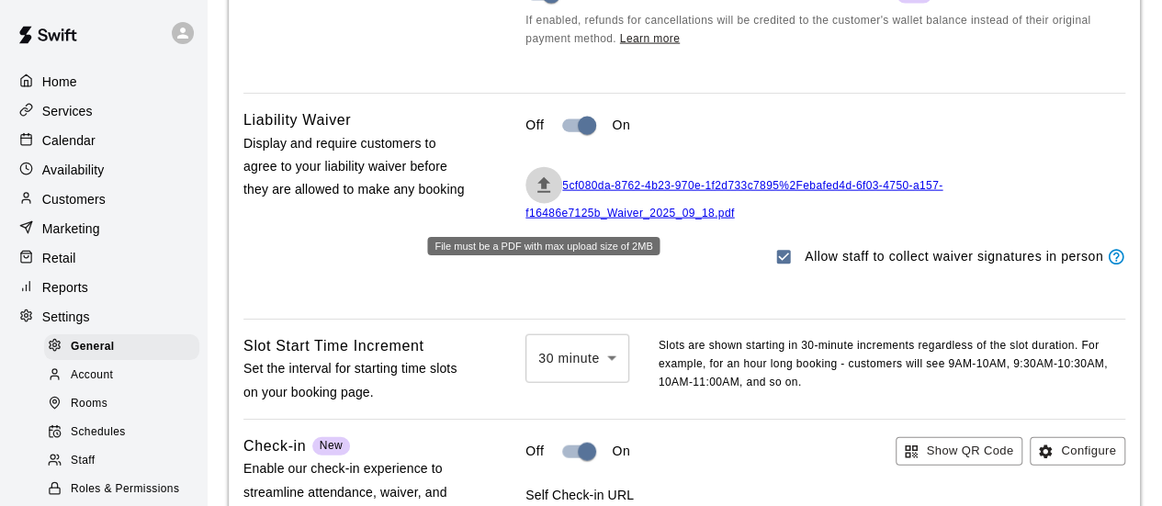
click at [541, 197] on icon "File must be a PDF with max upload size of 2MB" at bounding box center [544, 186] width 22 height 22
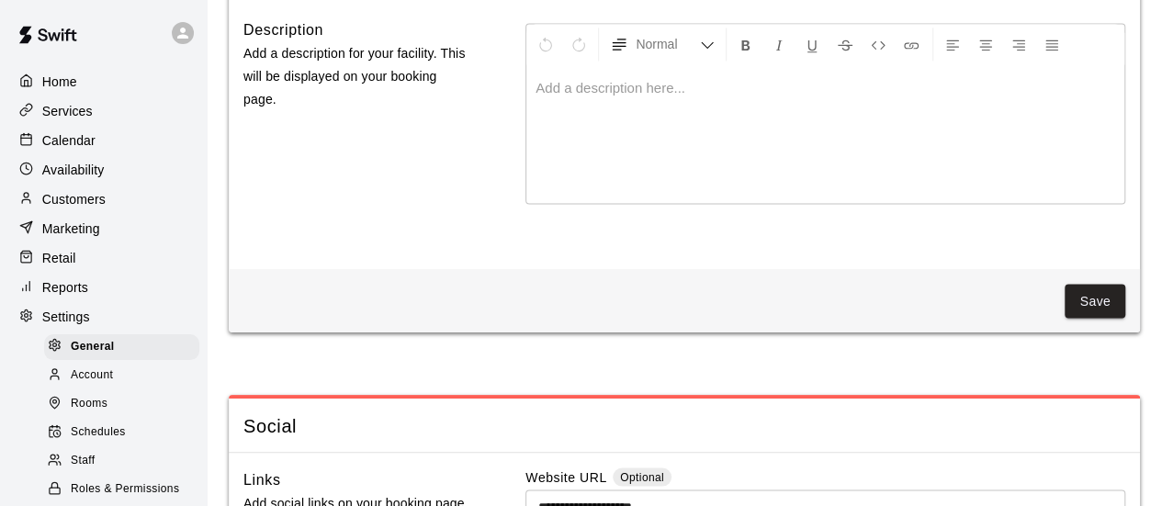
scroll to position [5472, 0]
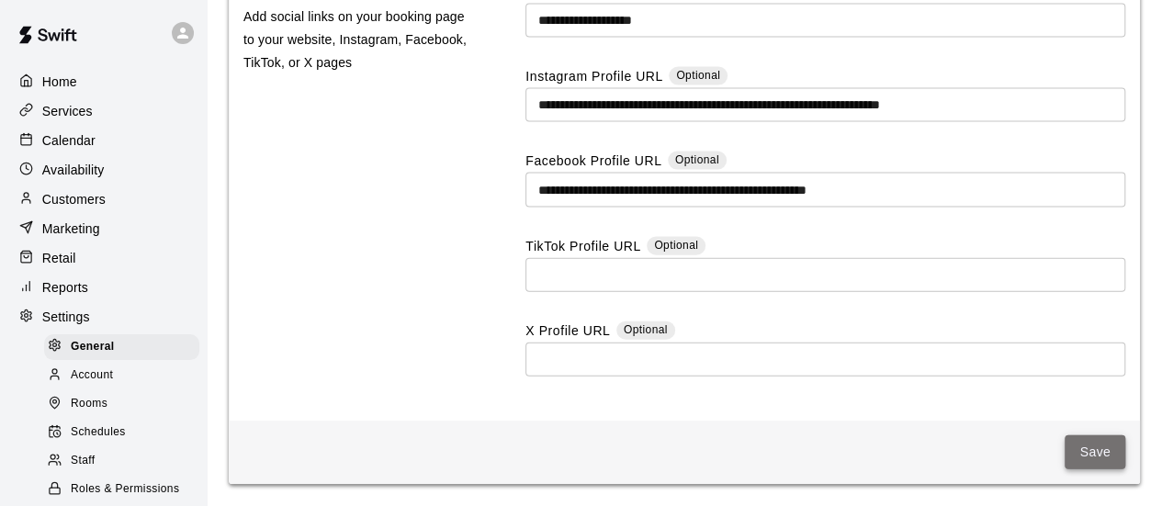
click at [1107, 458] on button "Save" at bounding box center [1094, 452] width 61 height 34
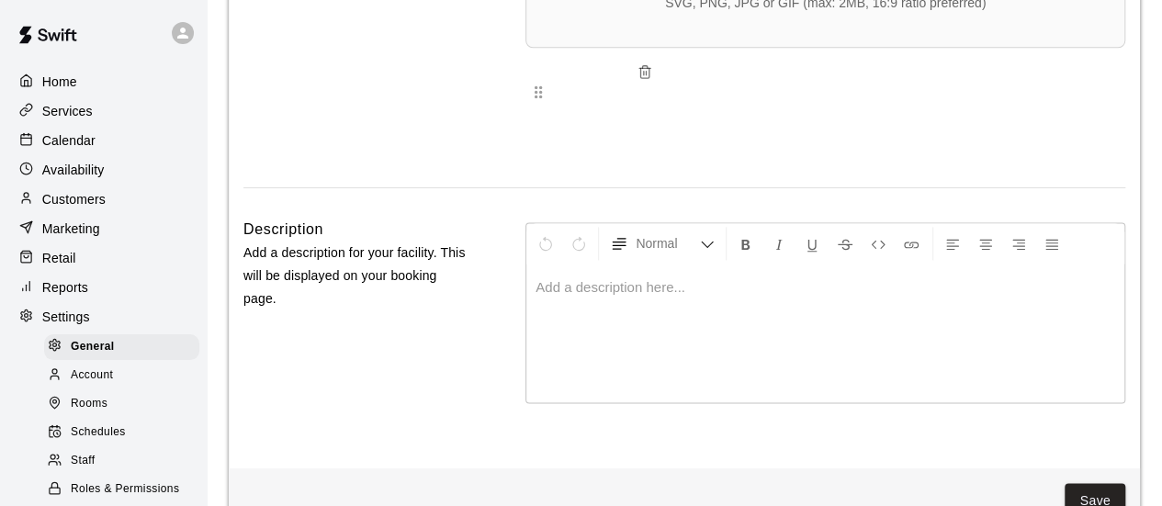
scroll to position [4186, 0]
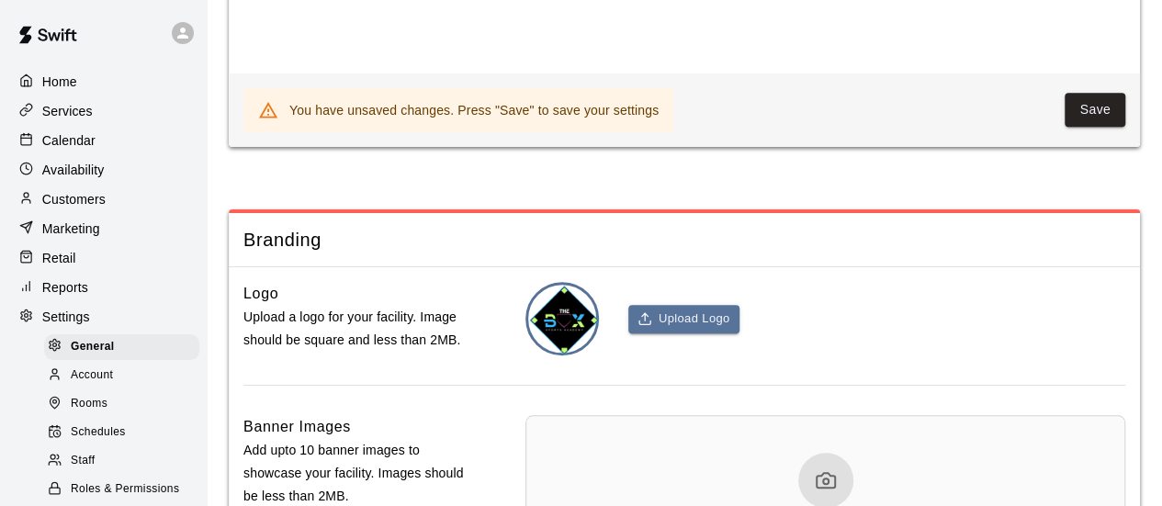
click at [1108, 127] on button "Save" at bounding box center [1094, 110] width 61 height 34
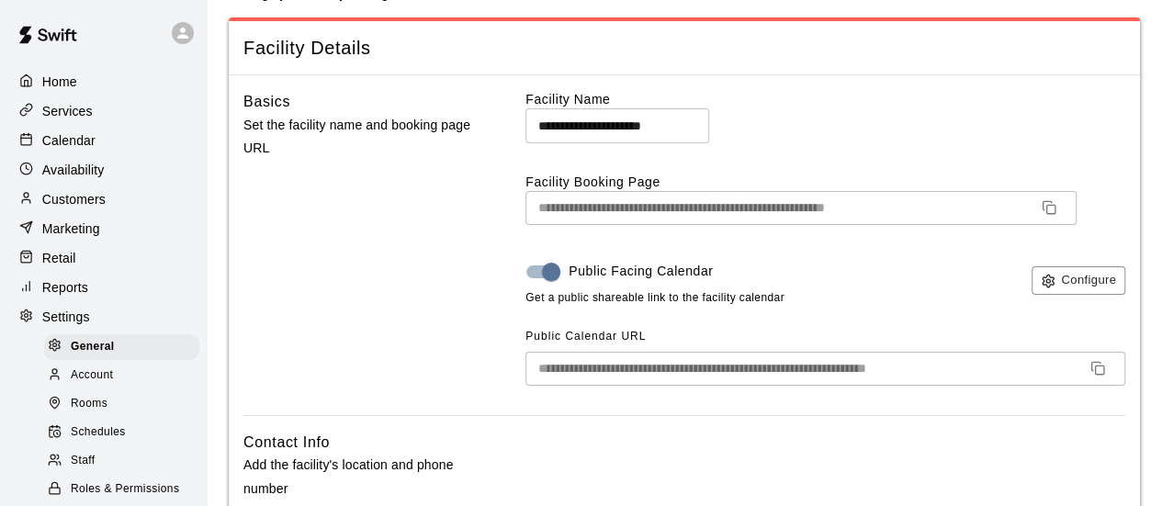
scroll to position [0, 0]
